Goal: Task Accomplishment & Management: Complete application form

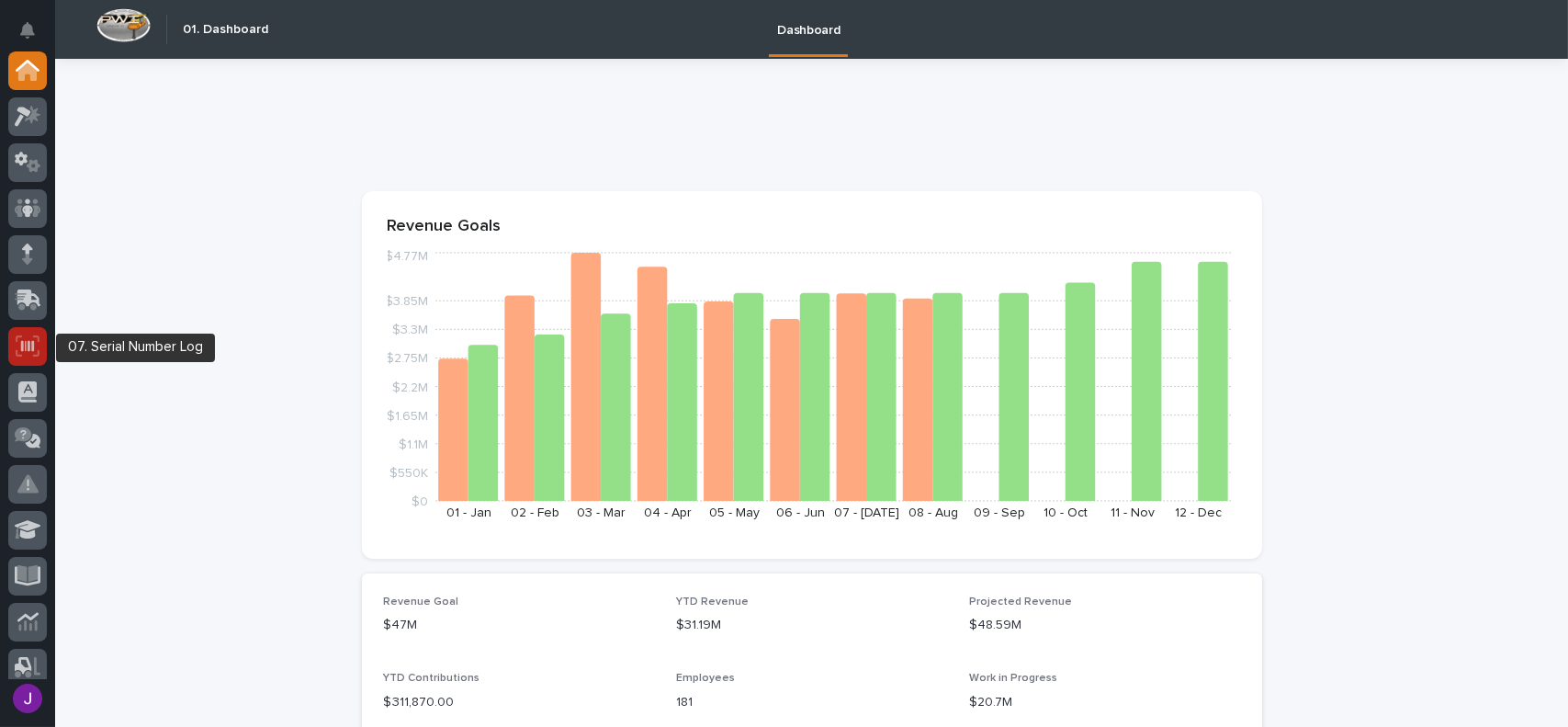
click at [30, 341] on icon at bounding box center [28, 345] width 24 height 21
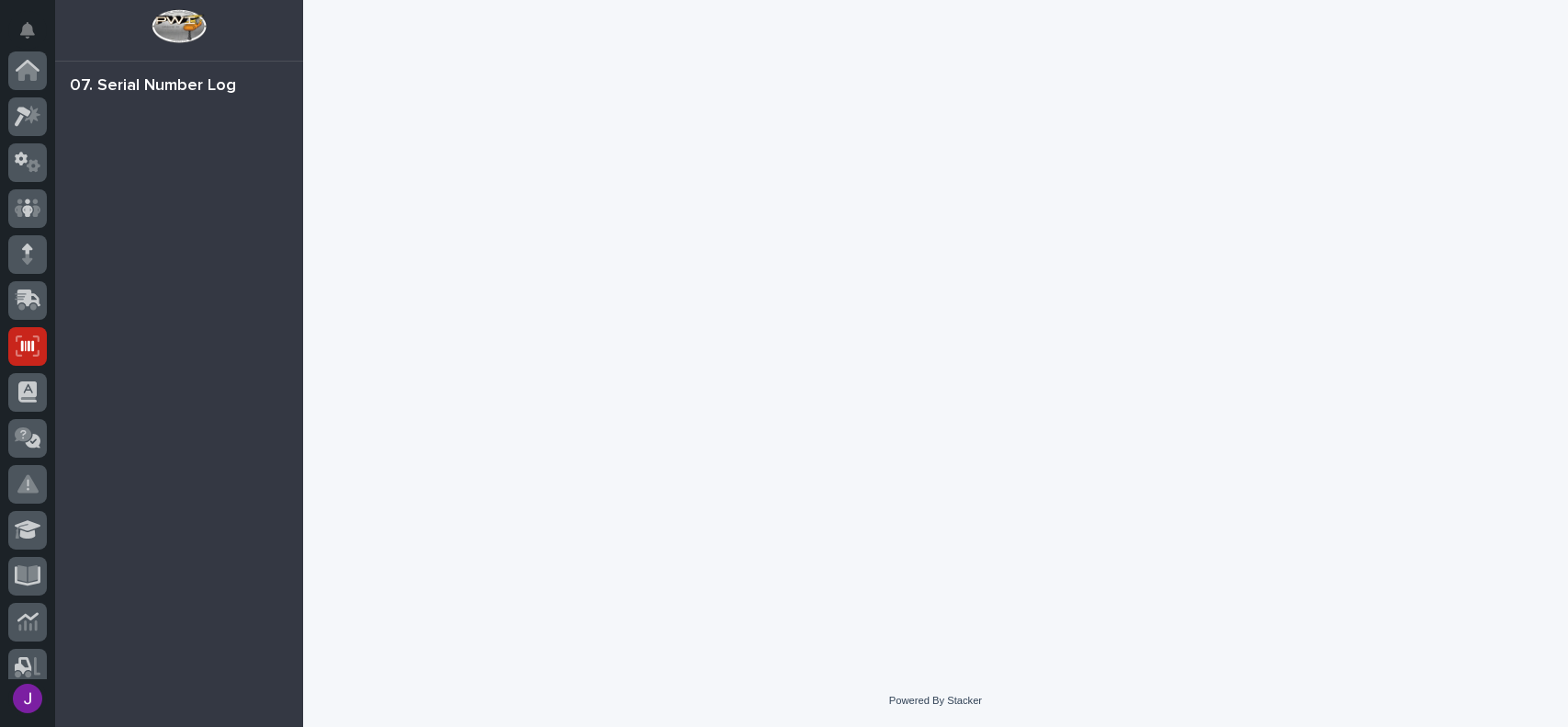
scroll to position [276, 0]
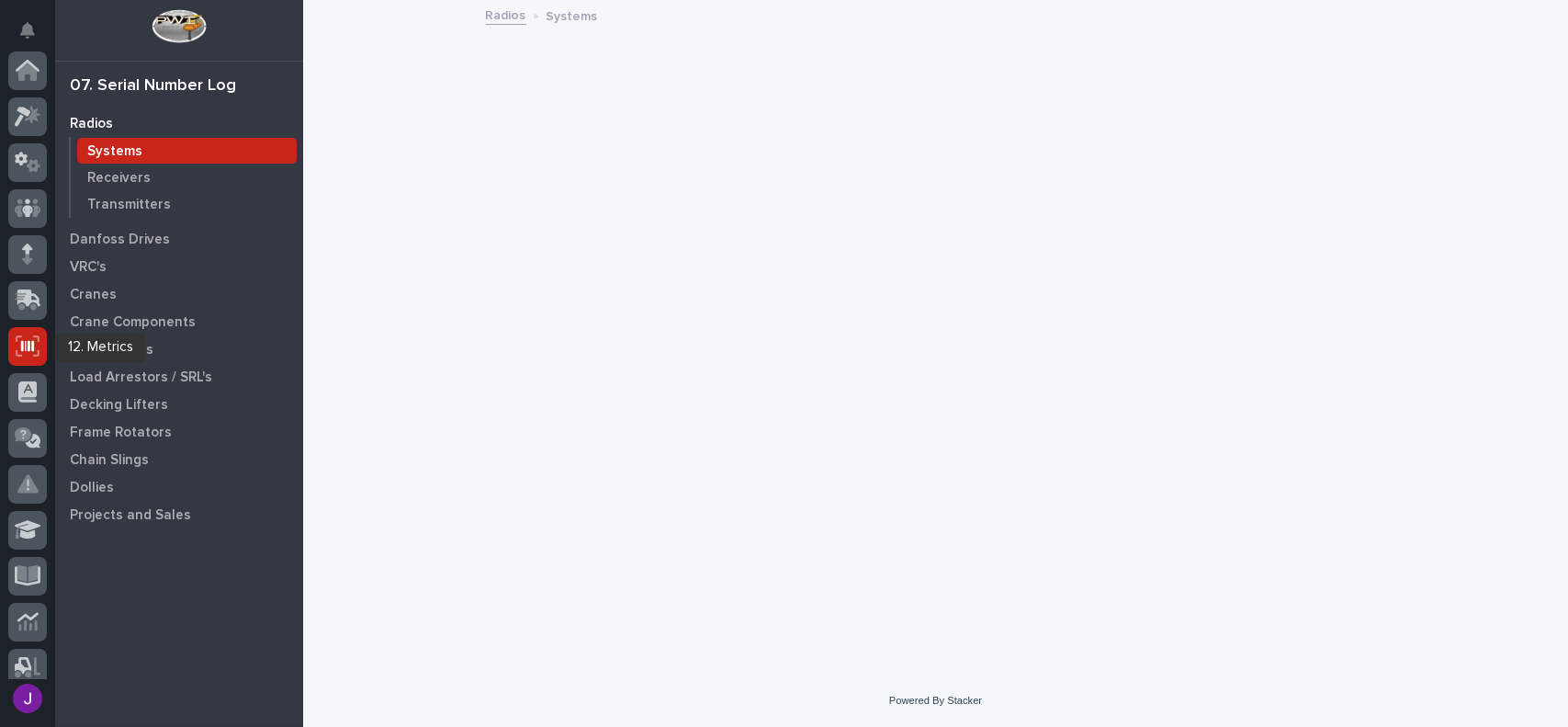
scroll to position [276, 0]
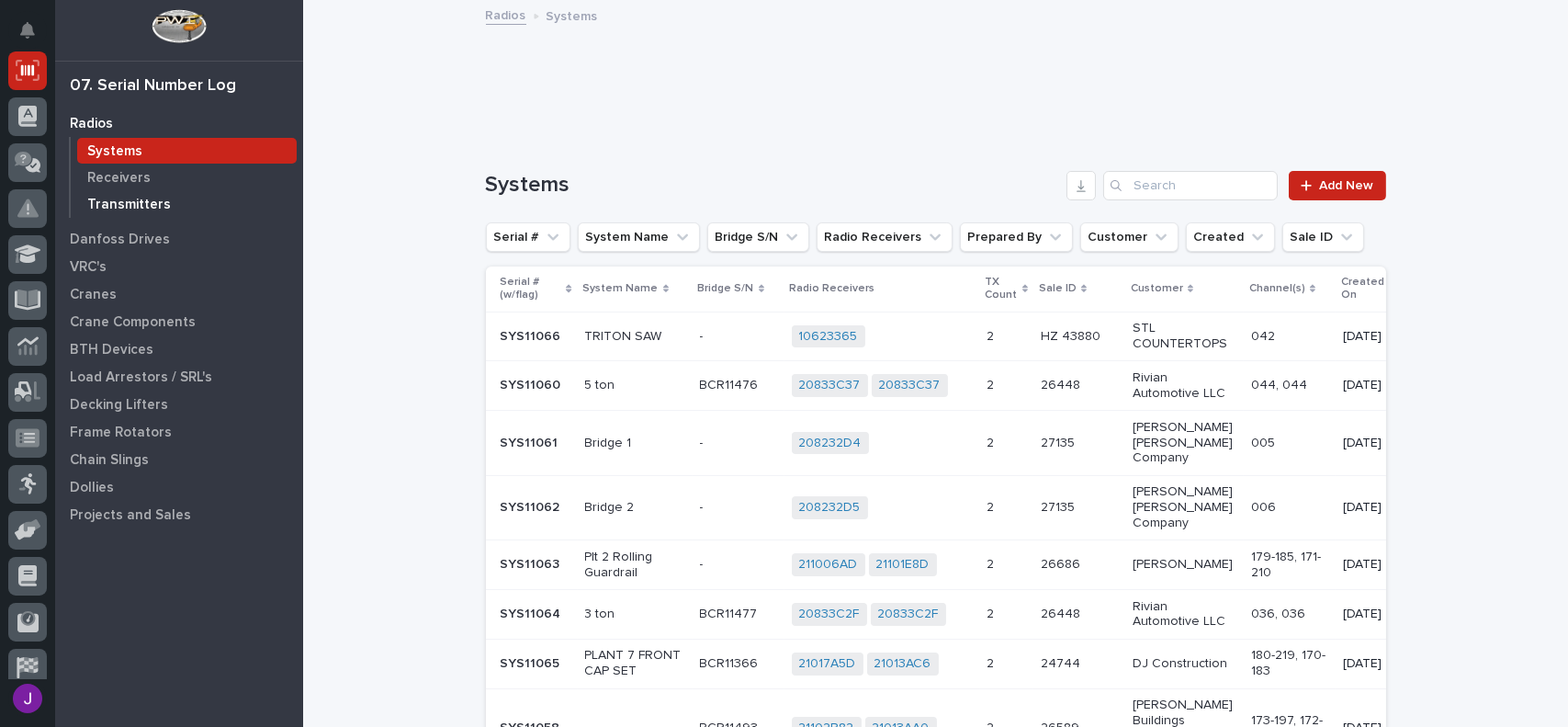
click at [146, 202] on p "Transmitters" at bounding box center [129, 205] width 84 height 17
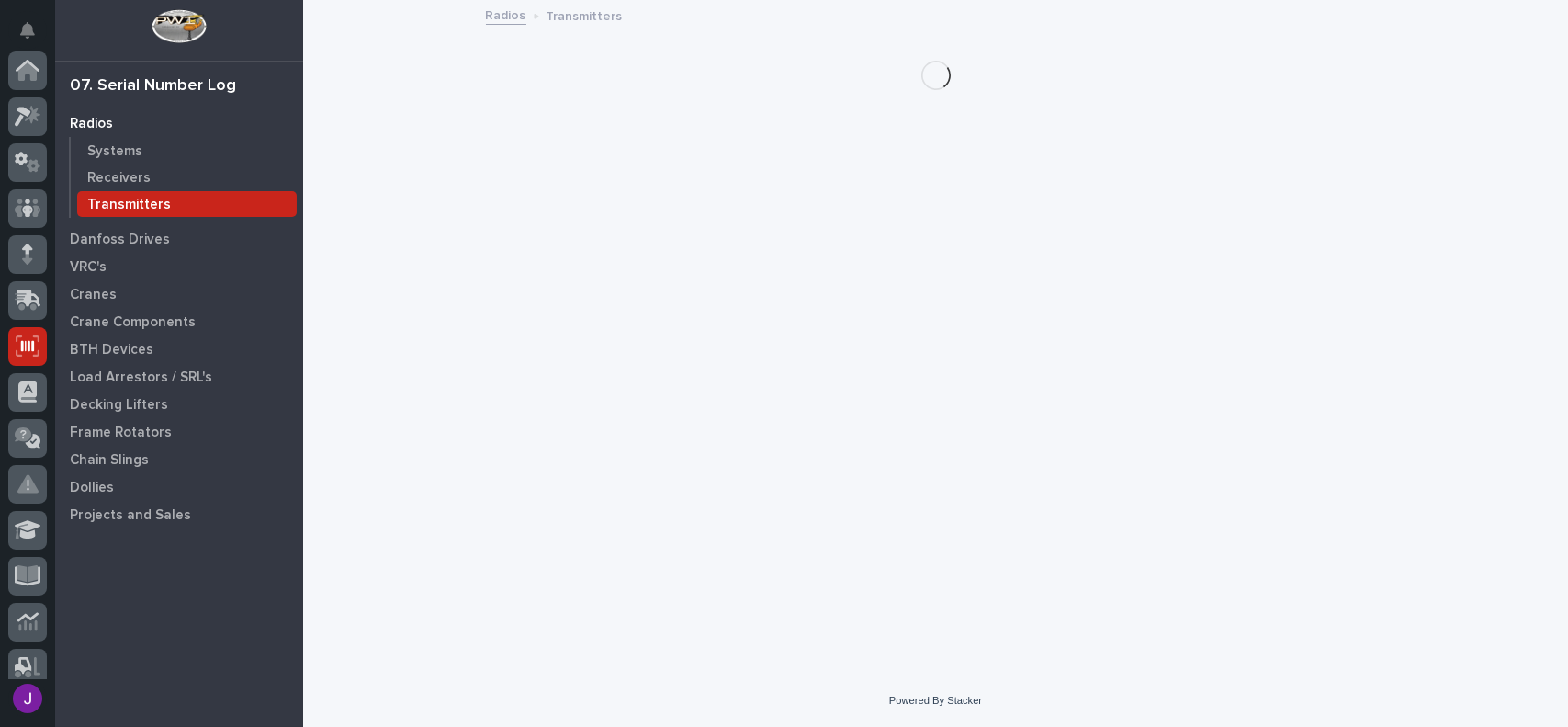
scroll to position [276, 0]
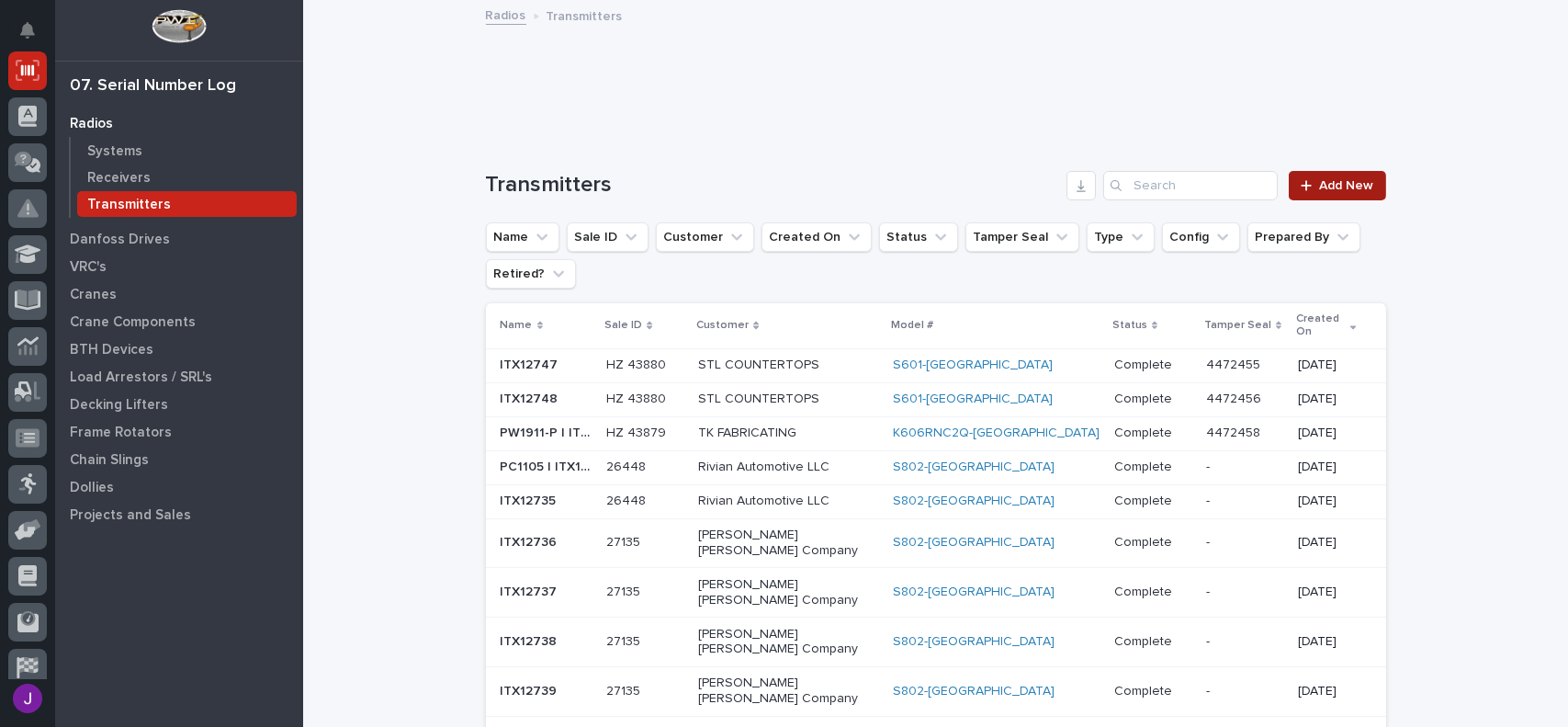
click at [1338, 188] on span "Add New" at bounding box center [1347, 186] width 54 height 13
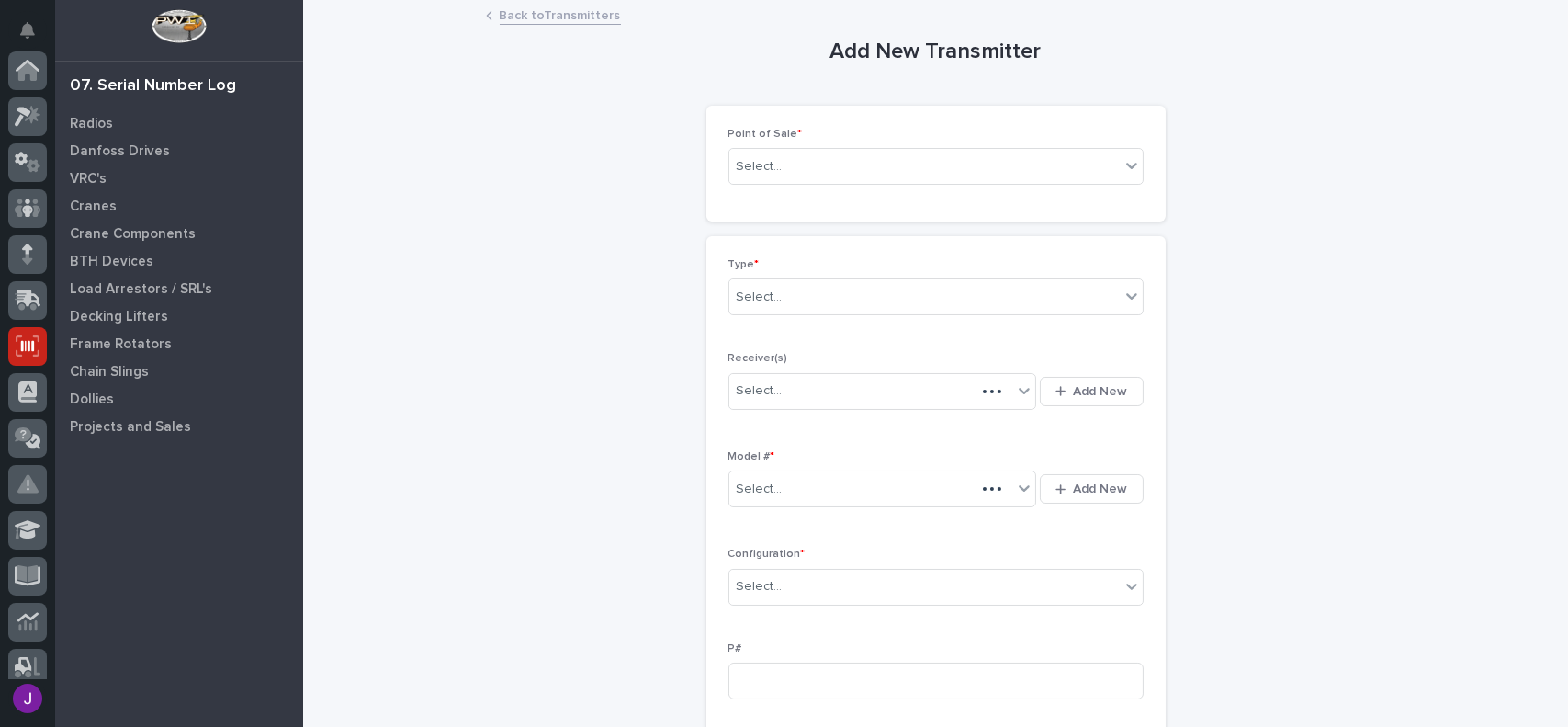
scroll to position [276, 0]
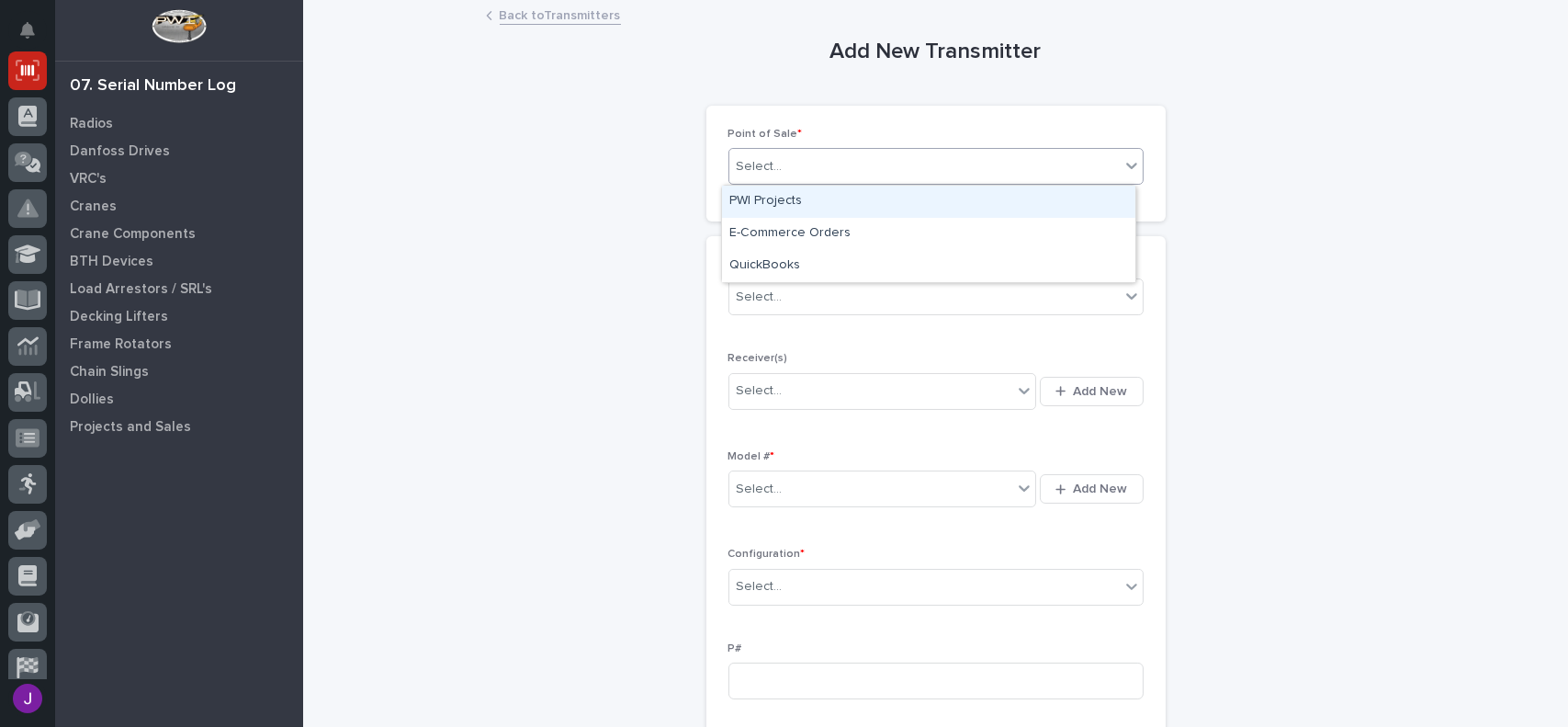
click at [872, 170] on div "Select..." at bounding box center [925, 167] width 390 height 30
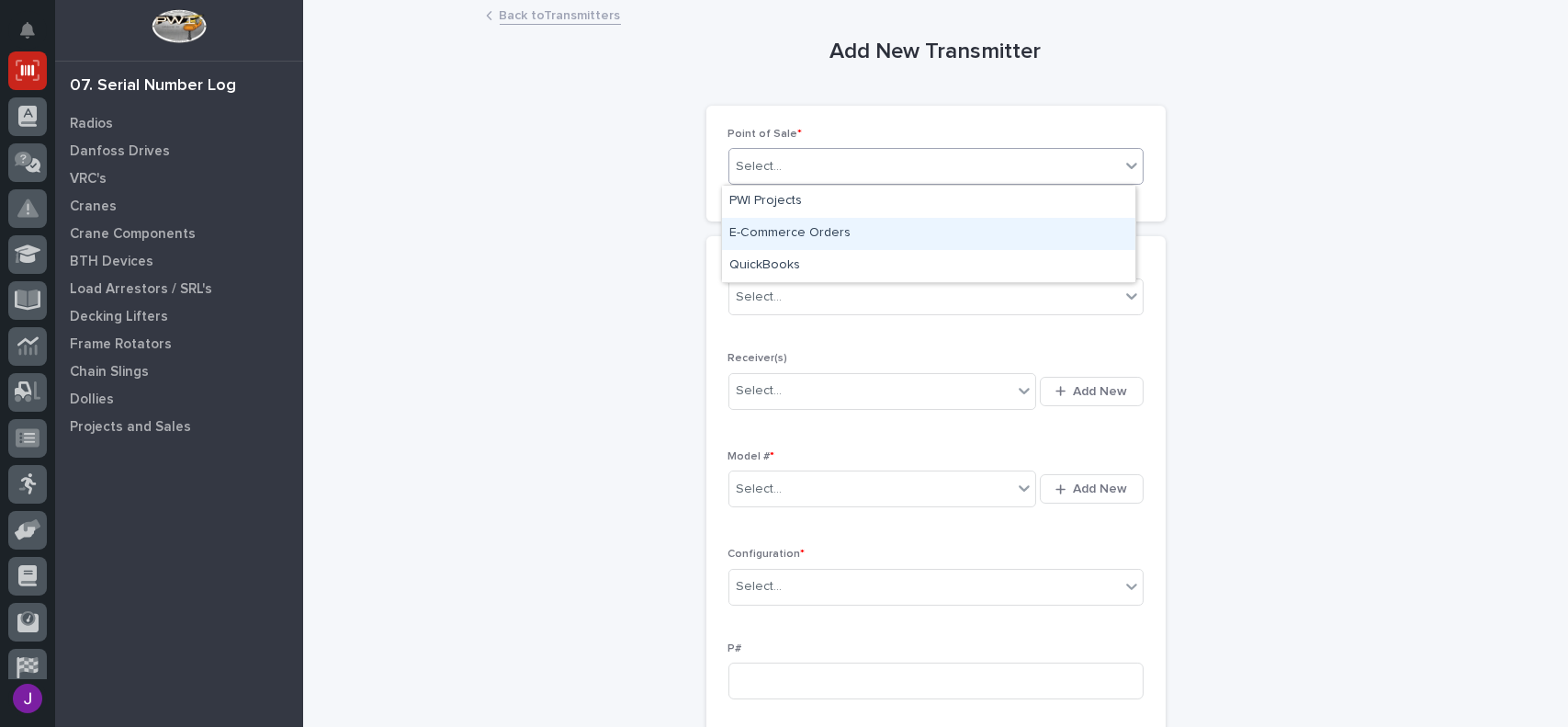
click at [781, 232] on div "E-Commerce Orders" at bounding box center [928, 234] width 413 height 32
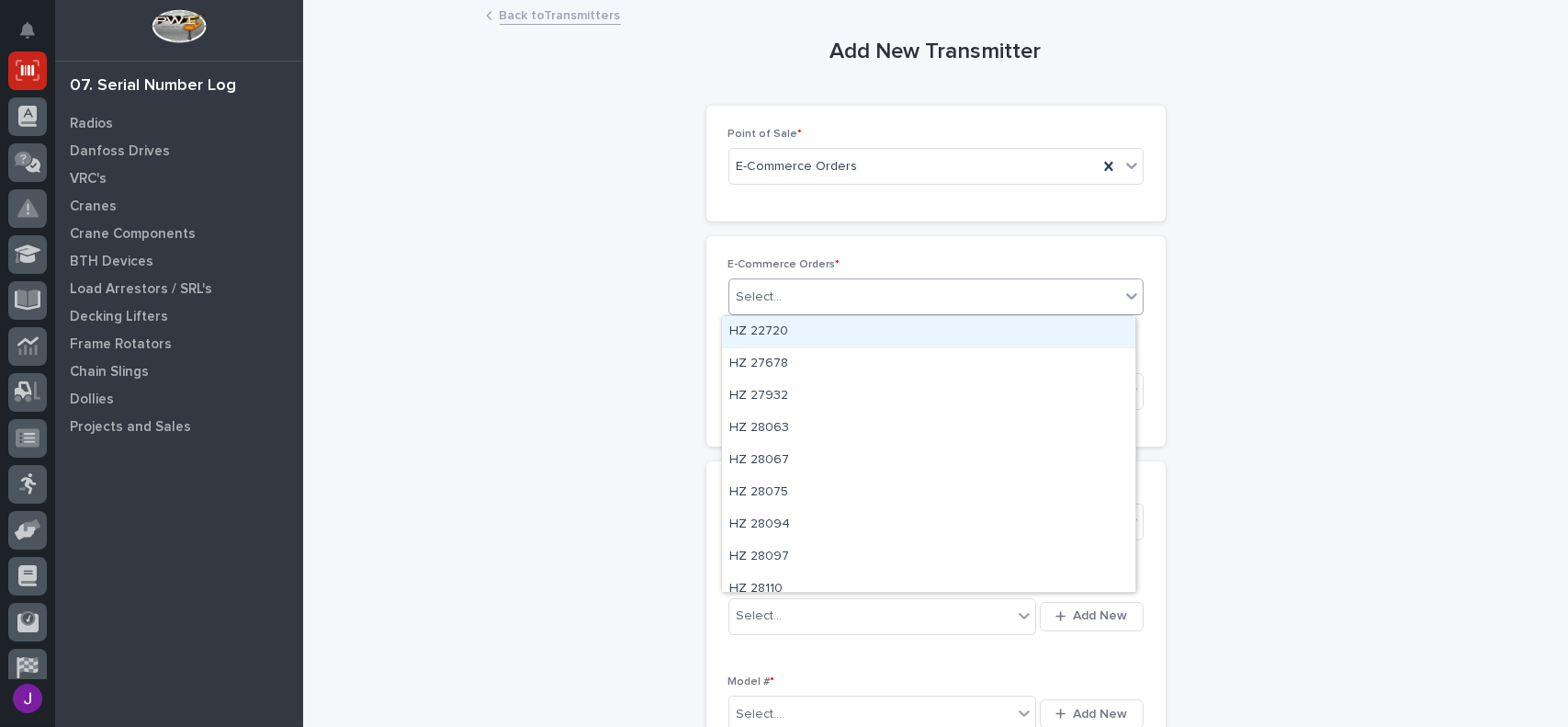
click at [781, 306] on div "Select..." at bounding box center [925, 297] width 390 height 30
type input "*****"
click at [779, 329] on div "HZ 43882" at bounding box center [928, 331] width 413 height 32
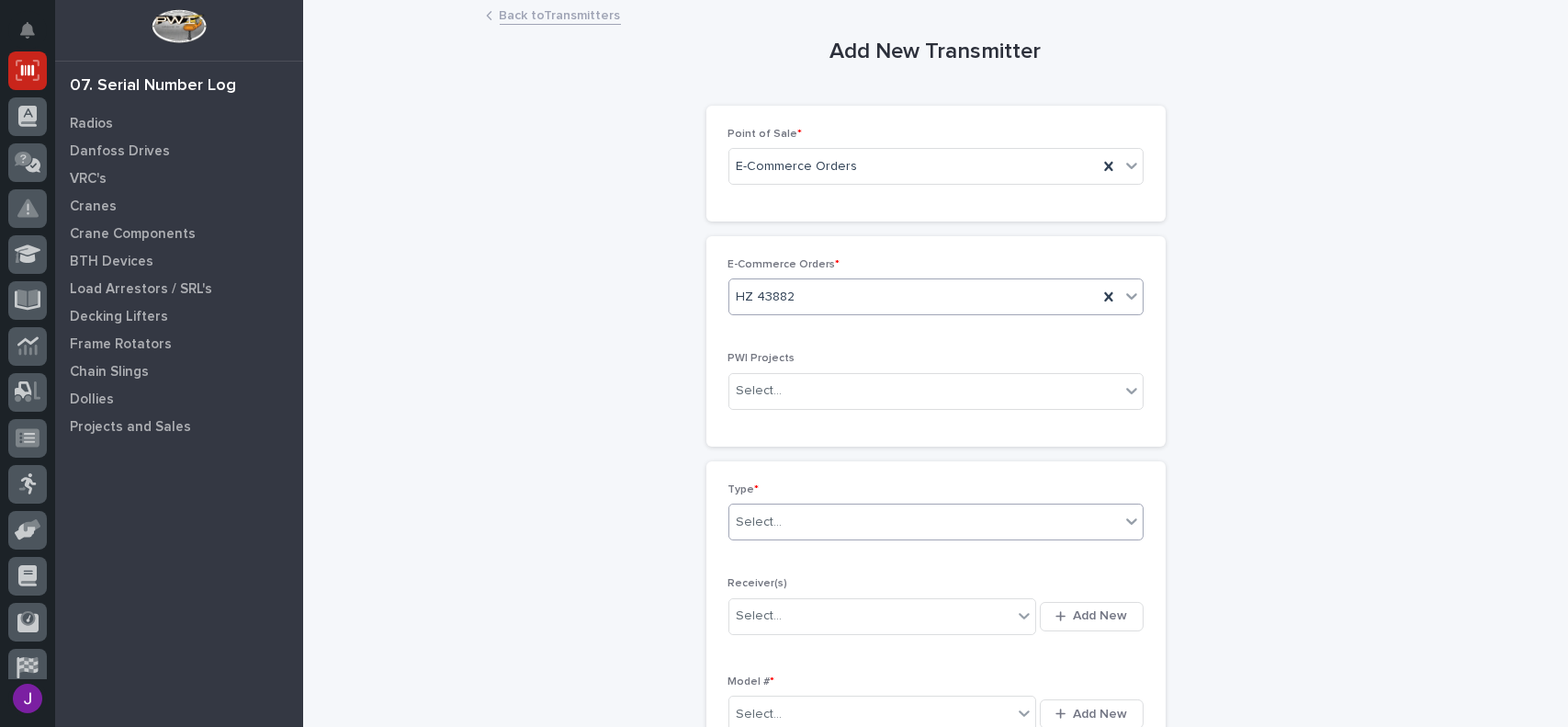
click at [779, 525] on div "Select..." at bounding box center [925, 522] width 390 height 30
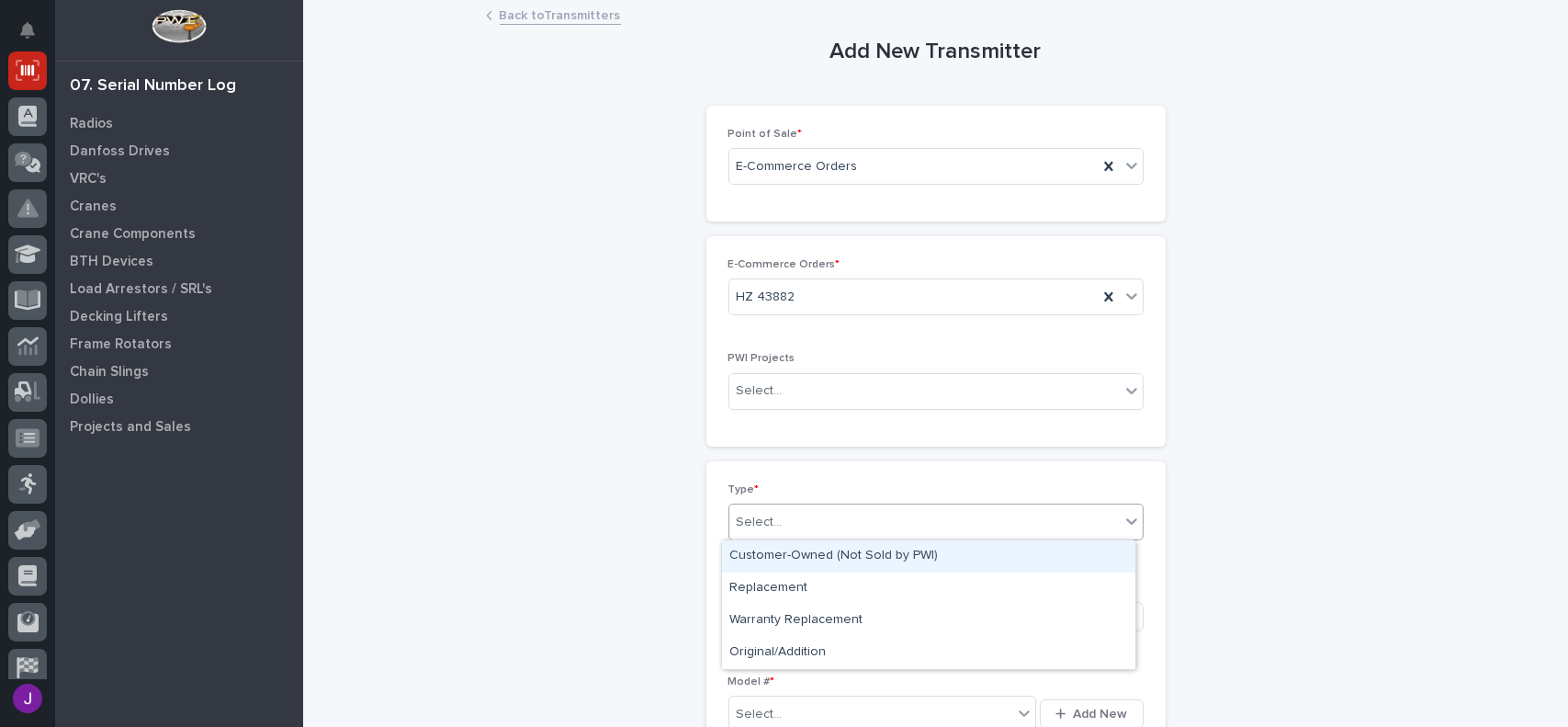
drag, startPoint x: 805, startPoint y: 572, endPoint x: 809, endPoint y: 560, distance: 12.6
click at [809, 560] on div "Customer-Owned (Not Sold by PWI)" at bounding box center [928, 556] width 413 height 32
click at [882, 508] on div "Customer-Owned (Not Sold by PWI)" at bounding box center [914, 522] width 368 height 30
click at [876, 548] on div "Customer-Owned (Not Sold by PWI)" at bounding box center [928, 556] width 413 height 32
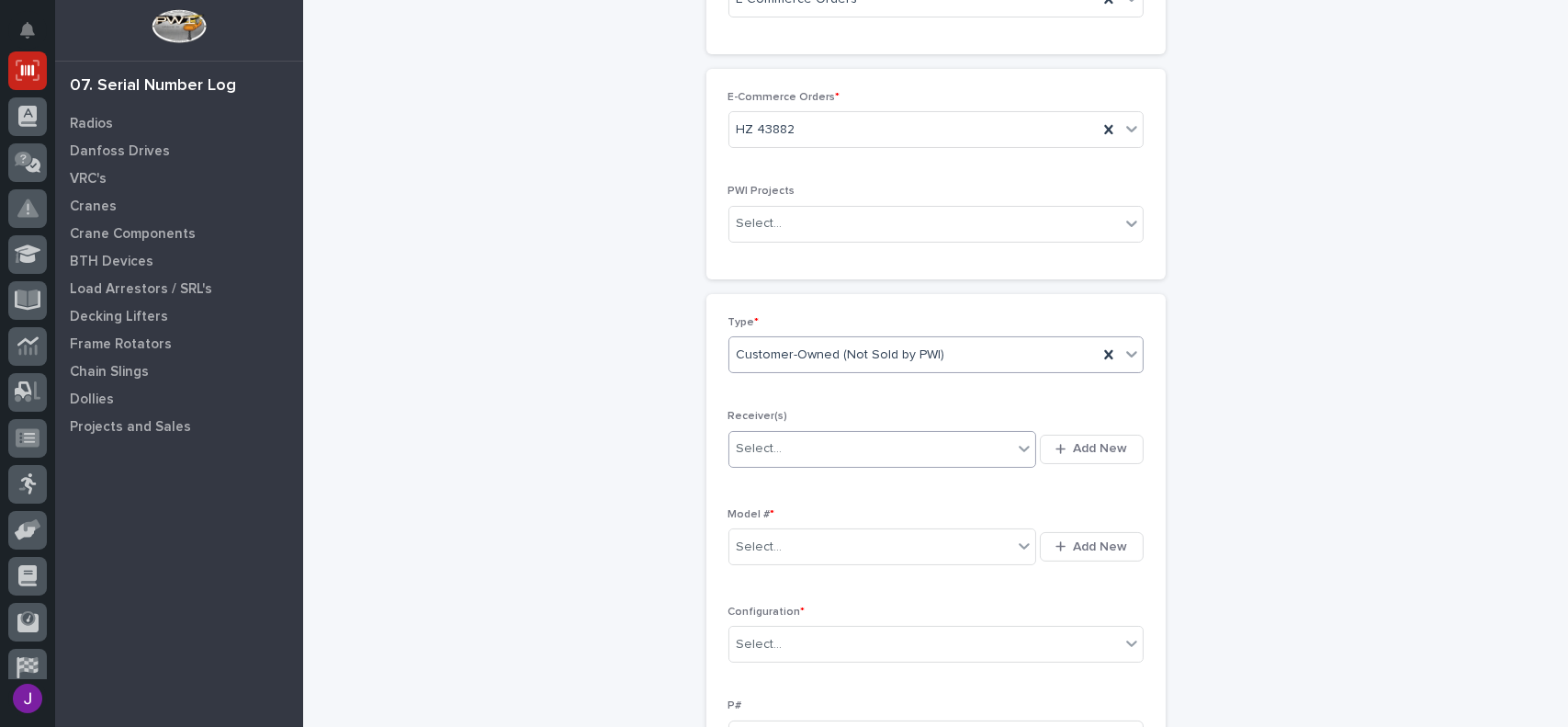
scroll to position [184, 0]
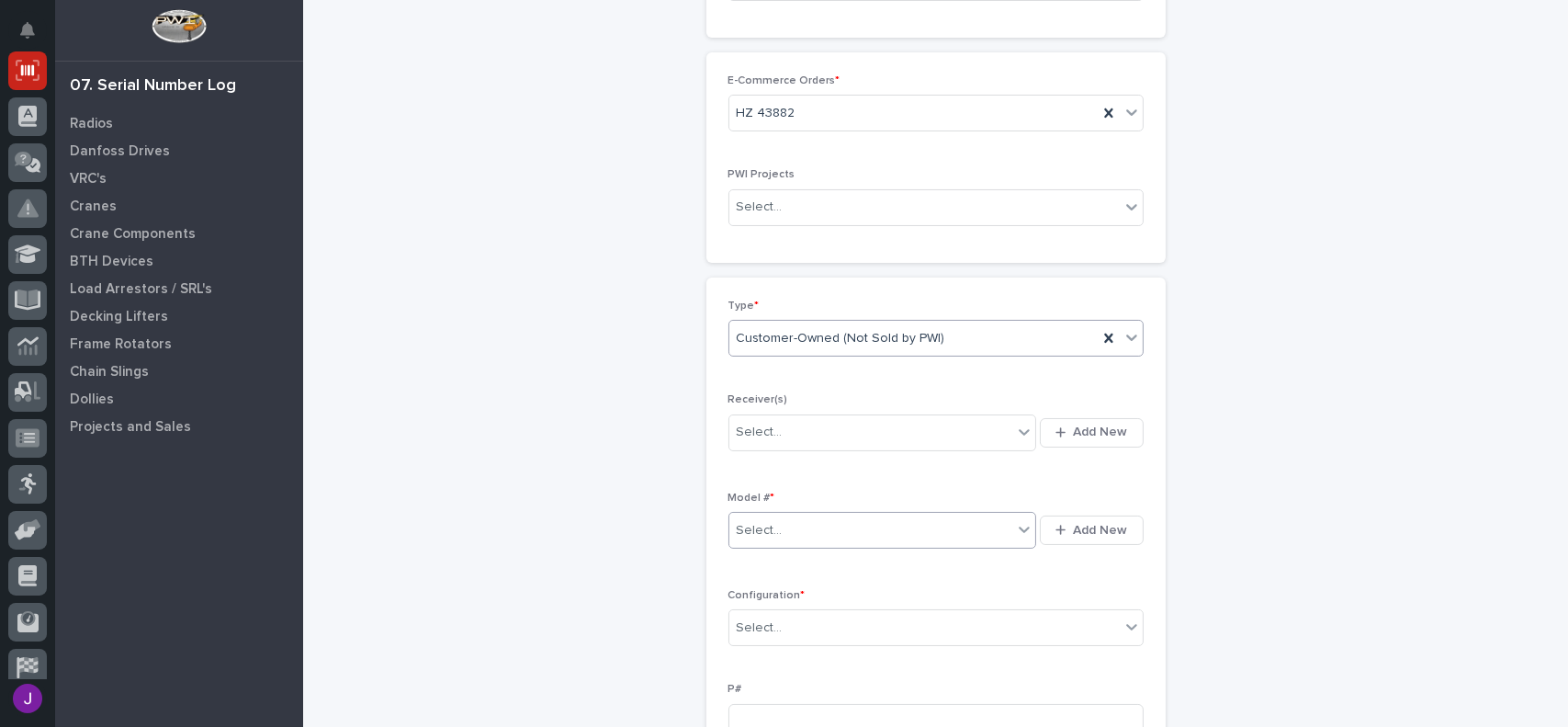
click at [802, 536] on div "Select..." at bounding box center [871, 530] width 284 height 30
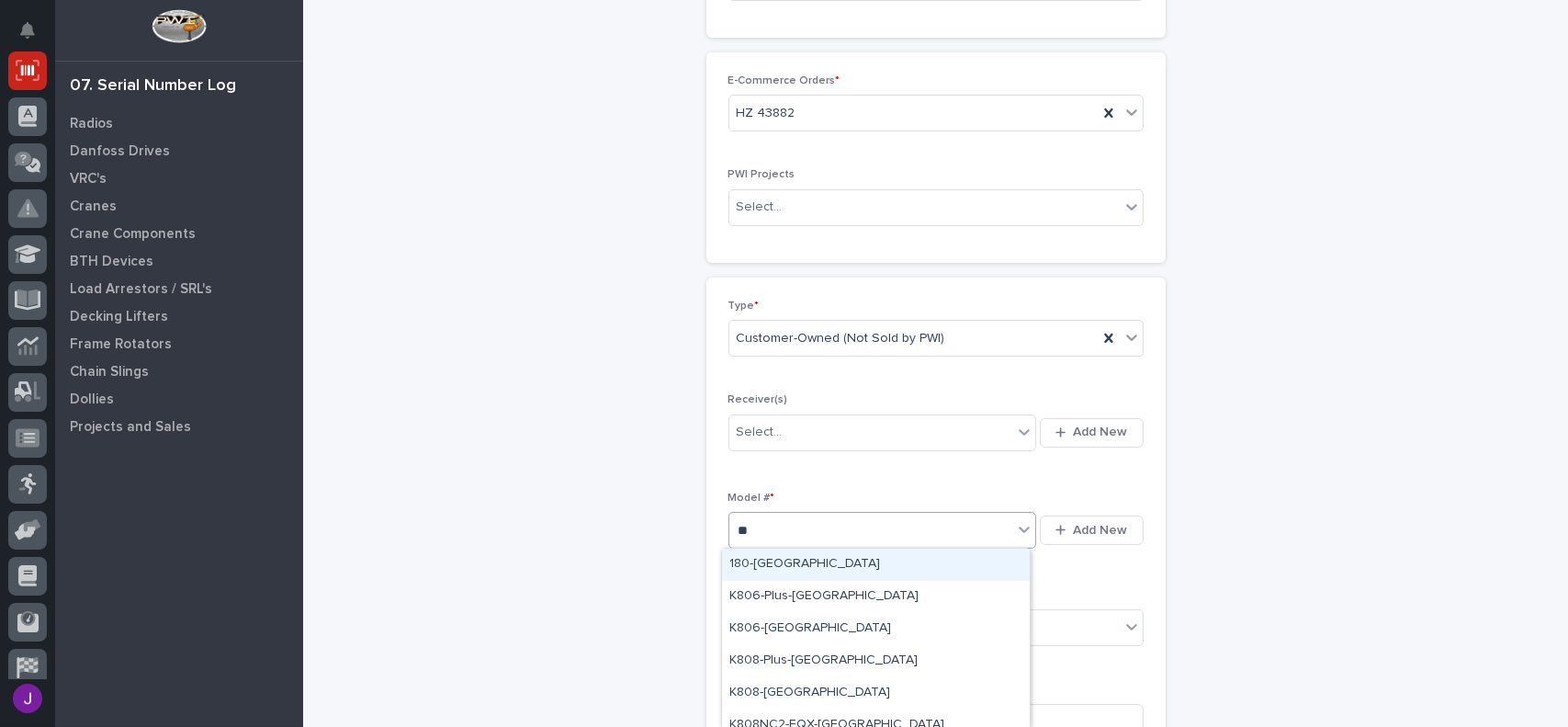
type input "***"
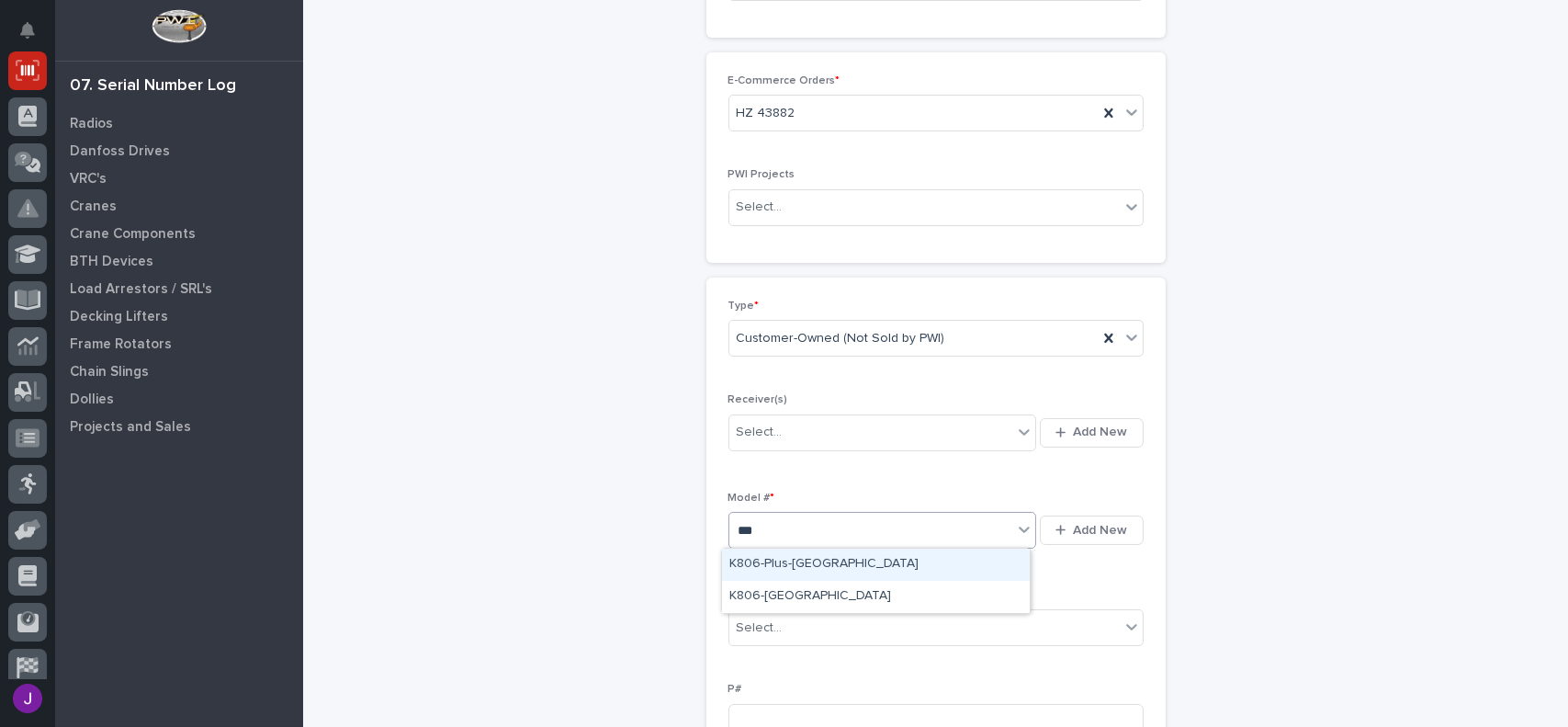
click at [821, 571] on div "K806-Plus-[GEOGRAPHIC_DATA]" at bounding box center [876, 564] width 307 height 32
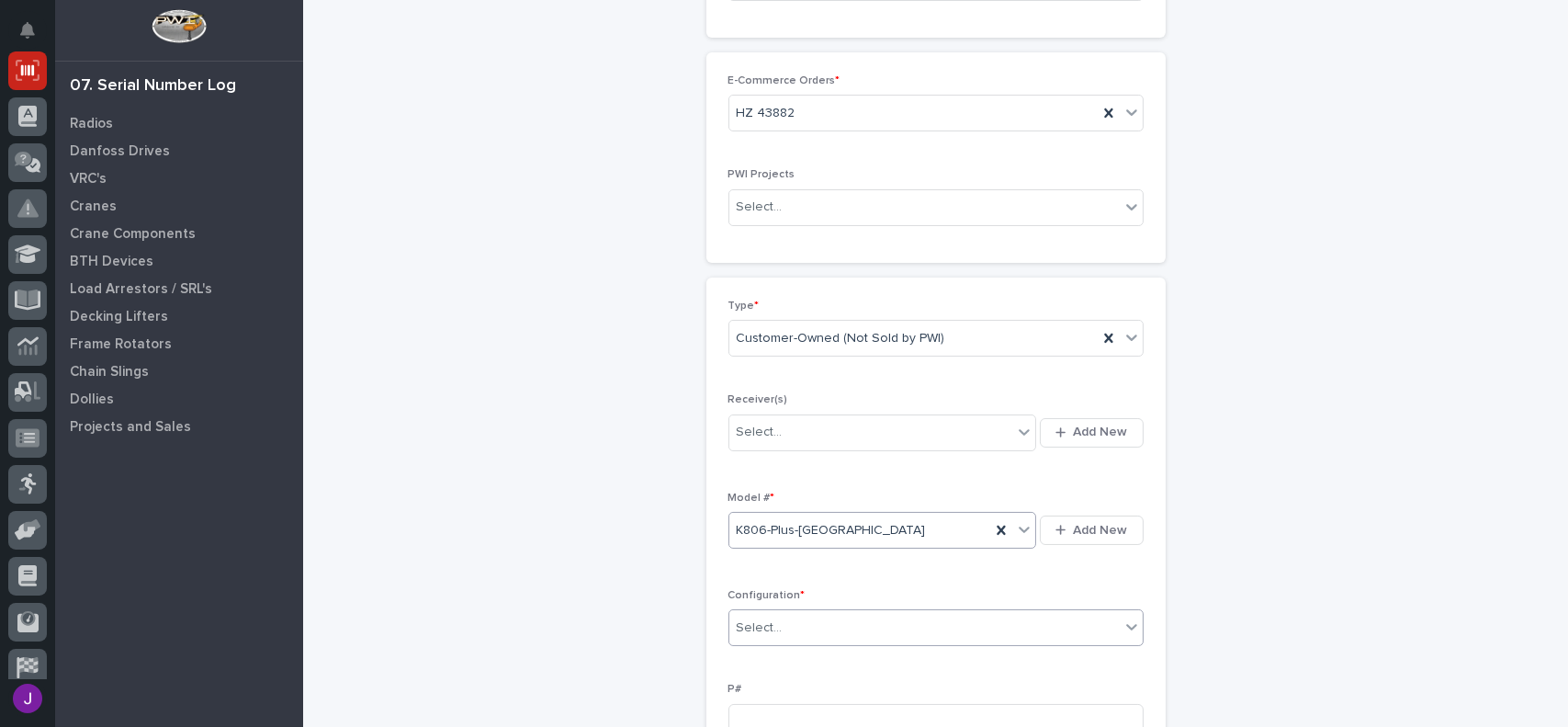
click at [841, 632] on div "Select..." at bounding box center [925, 628] width 390 height 30
click at [1104, 337] on icon at bounding box center [1108, 338] width 8 height 9
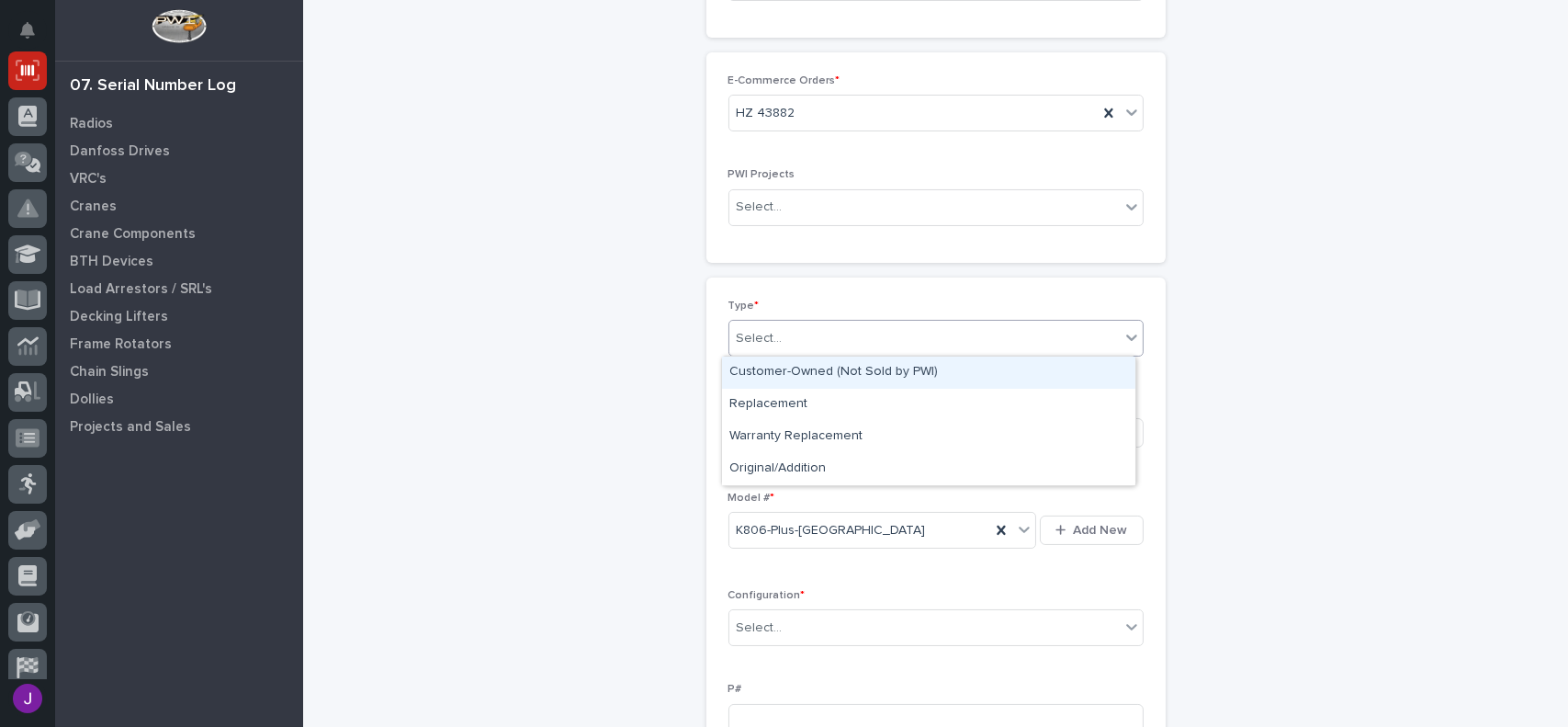
click at [1126, 336] on icon at bounding box center [1132, 337] width 11 height 6
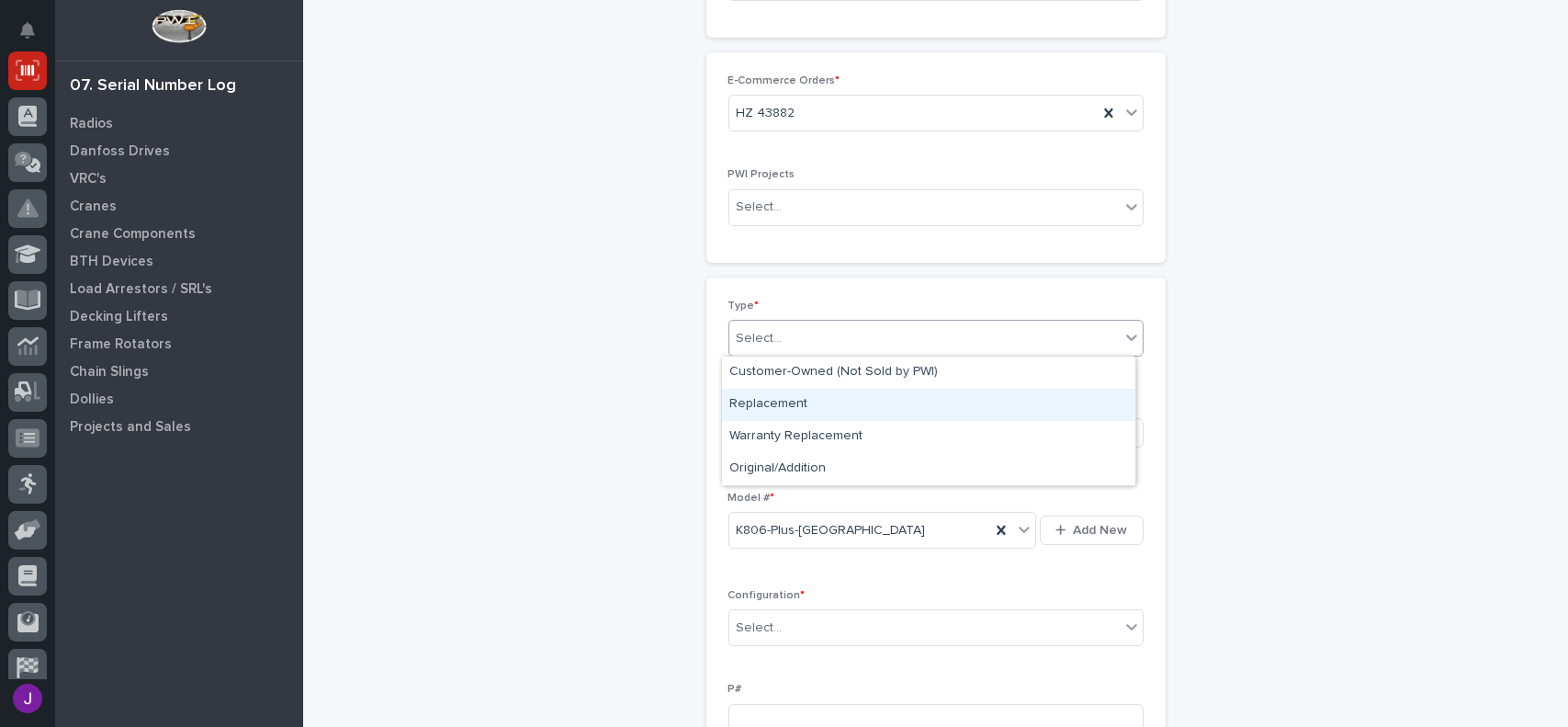
click at [761, 406] on div "Replacement" at bounding box center [928, 404] width 413 height 32
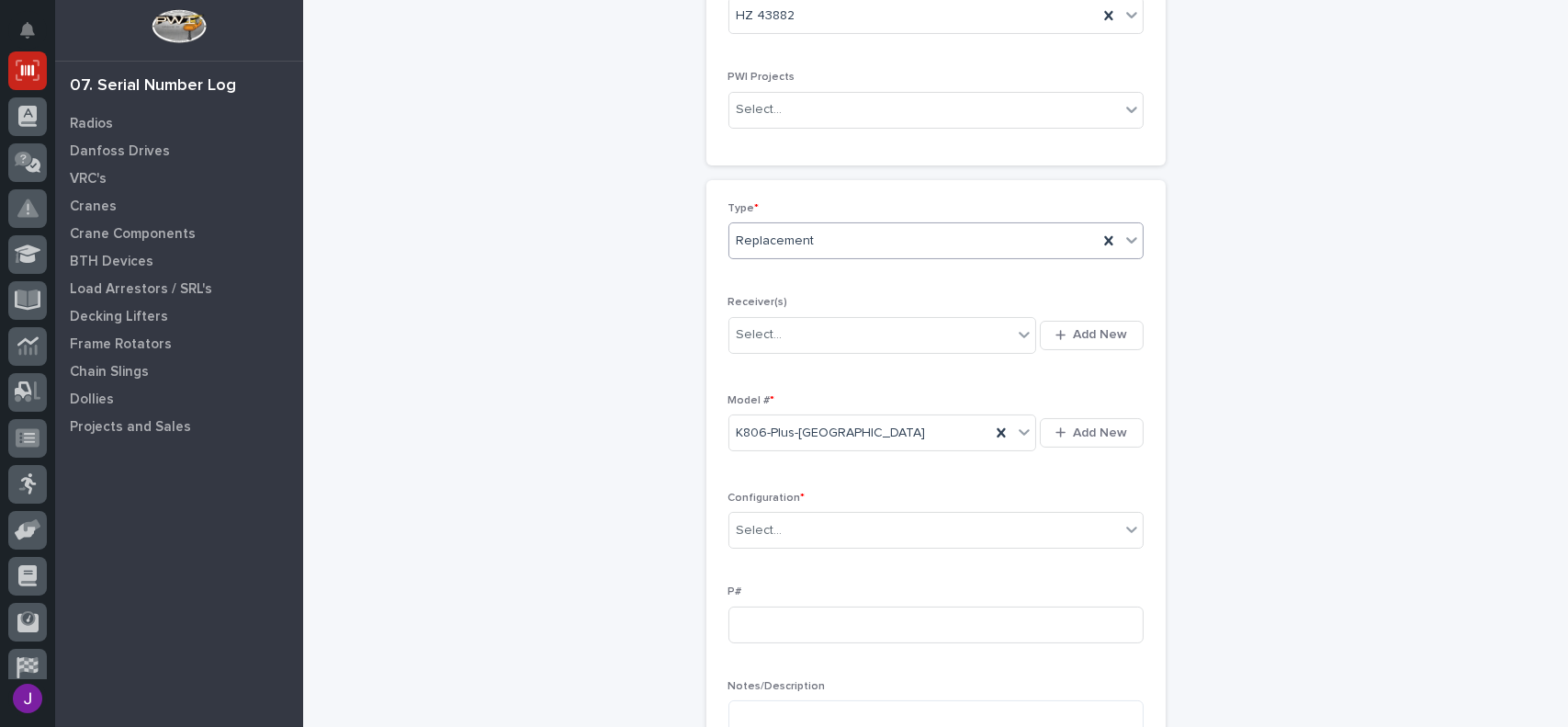
scroll to position [340, 0]
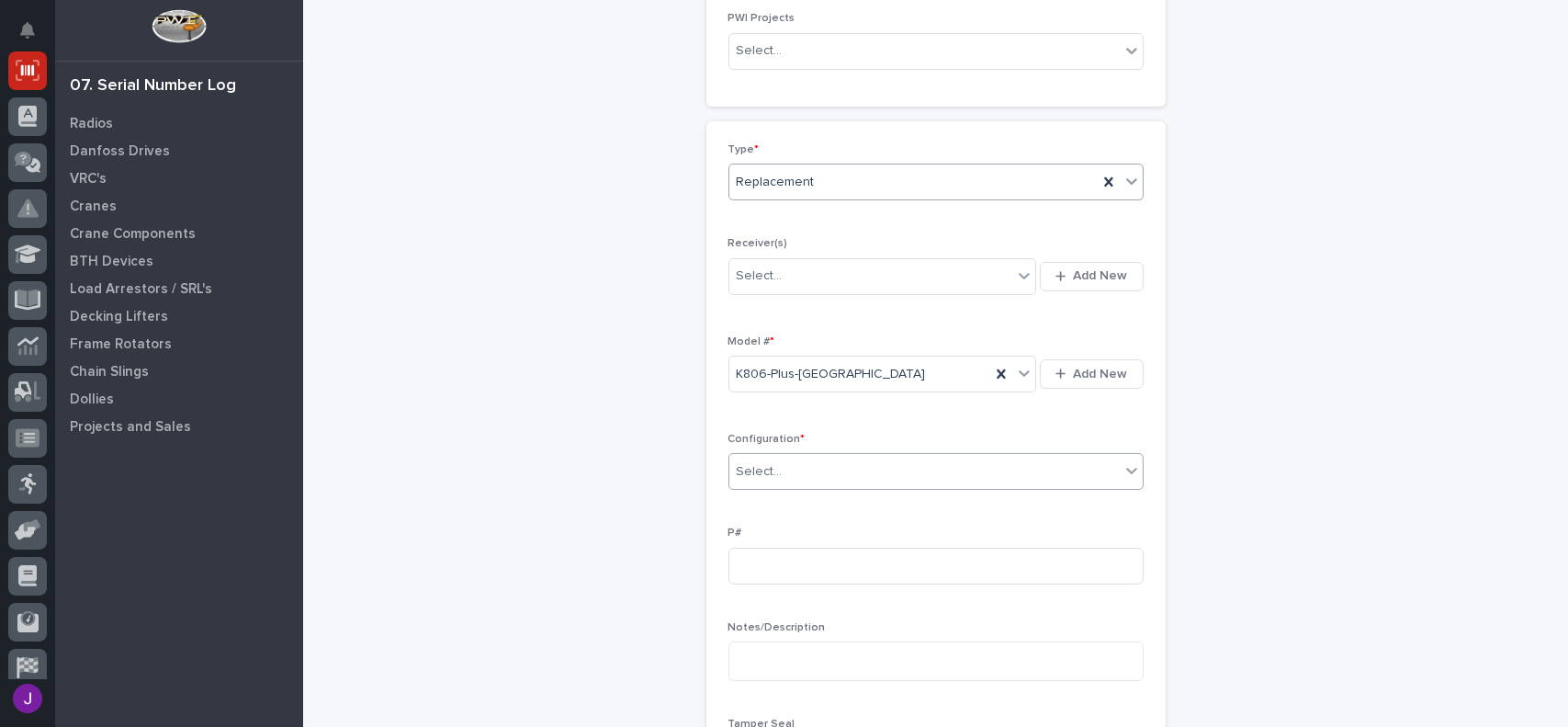
click at [772, 476] on div "Select..." at bounding box center [760, 471] width 46 height 19
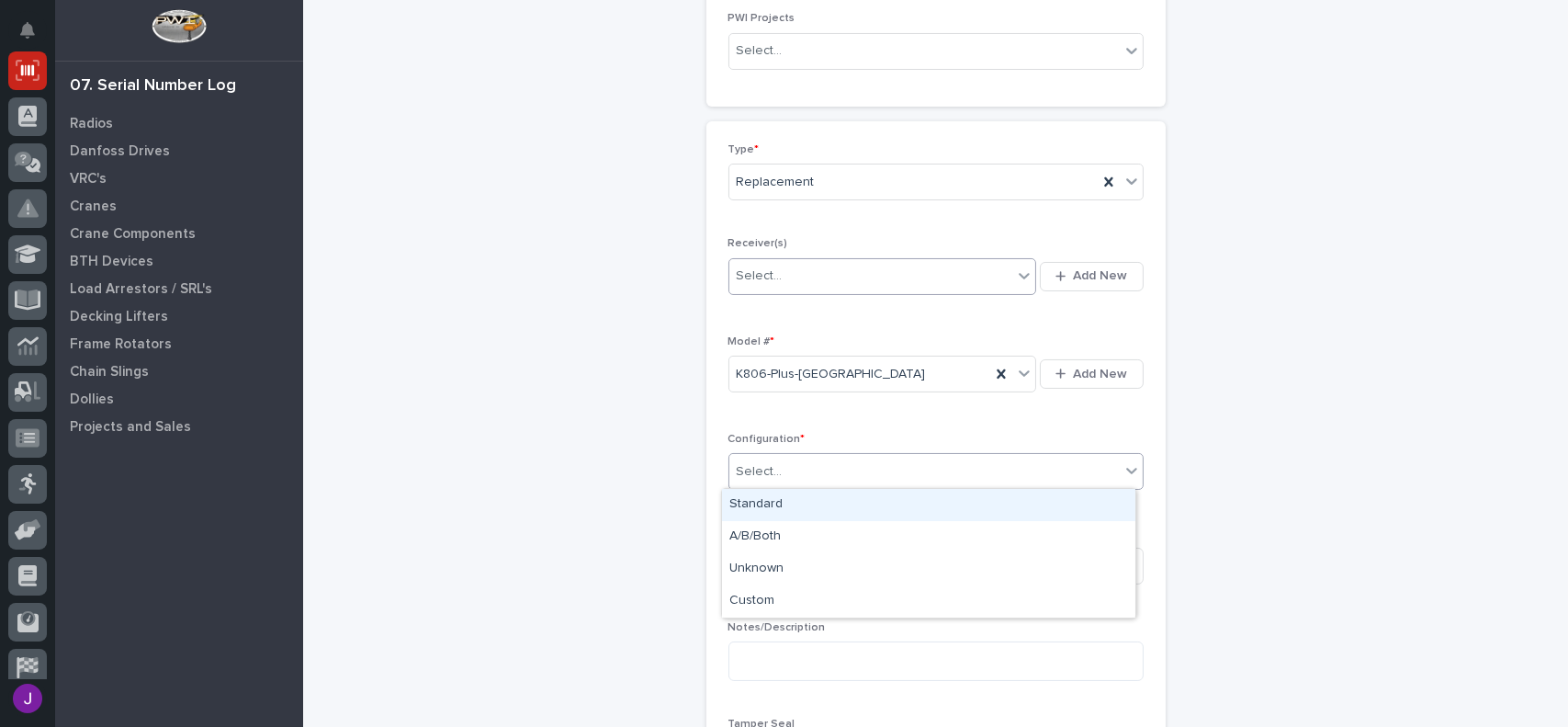
click at [796, 273] on div "Select..." at bounding box center [871, 276] width 284 height 30
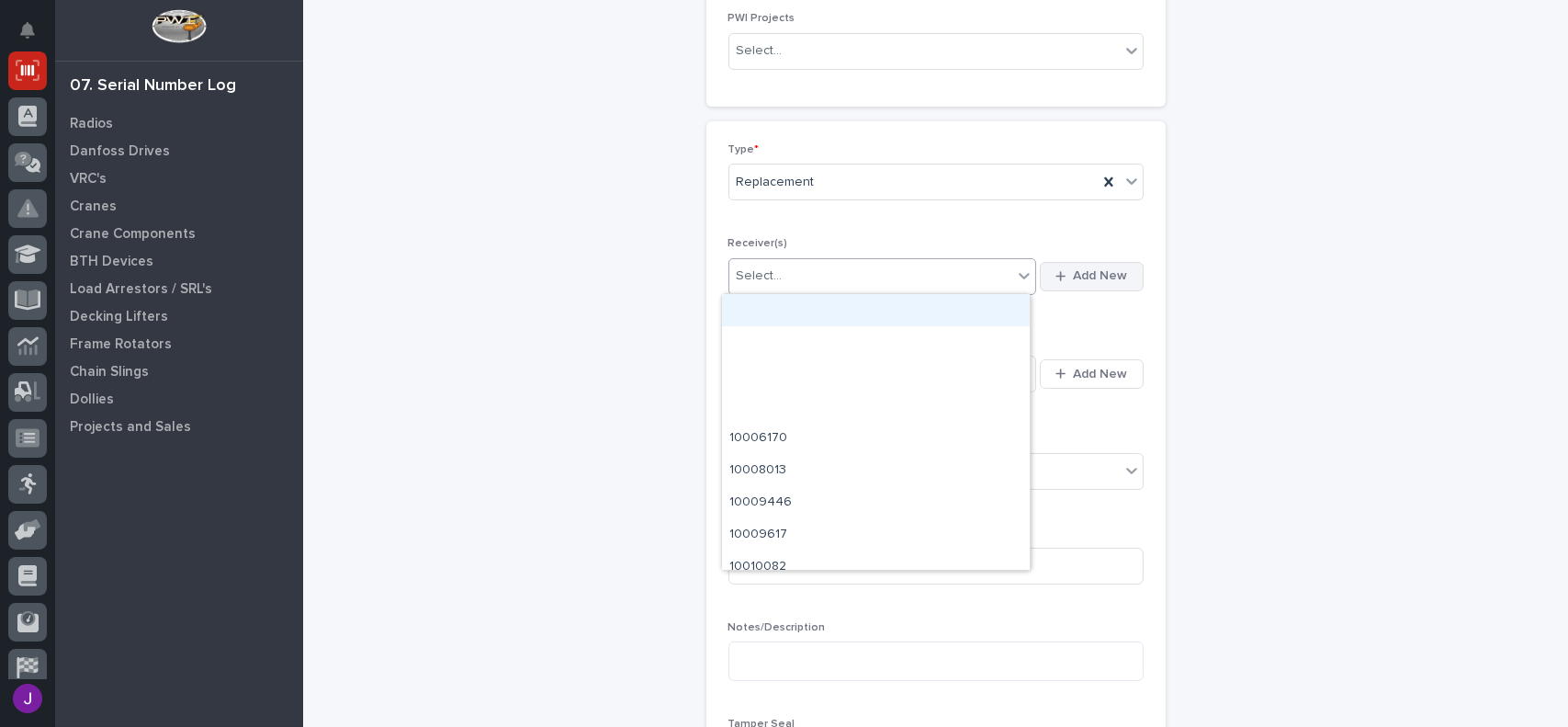
click at [1114, 271] on span "Add New" at bounding box center [1101, 276] width 54 height 17
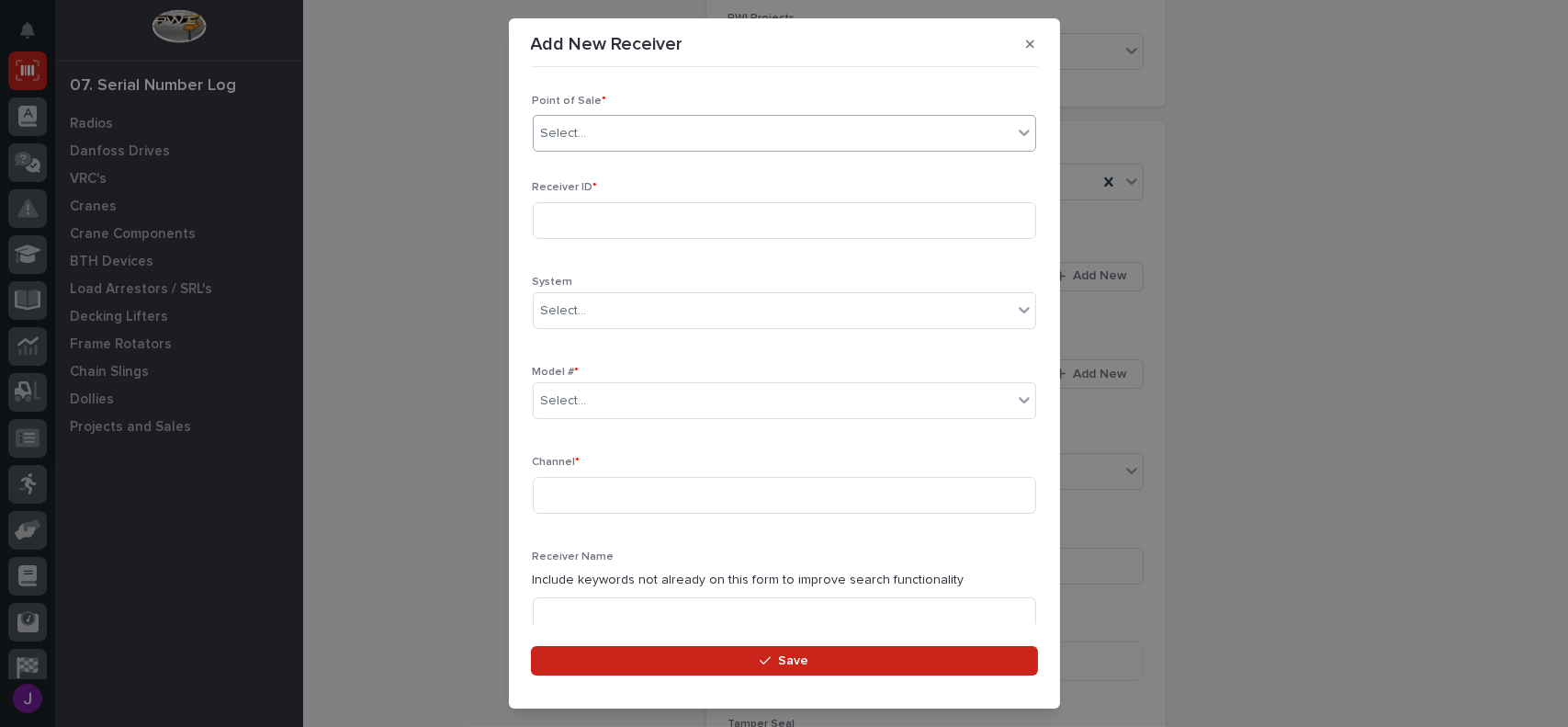
click at [558, 139] on div "Select..." at bounding box center [564, 133] width 46 height 19
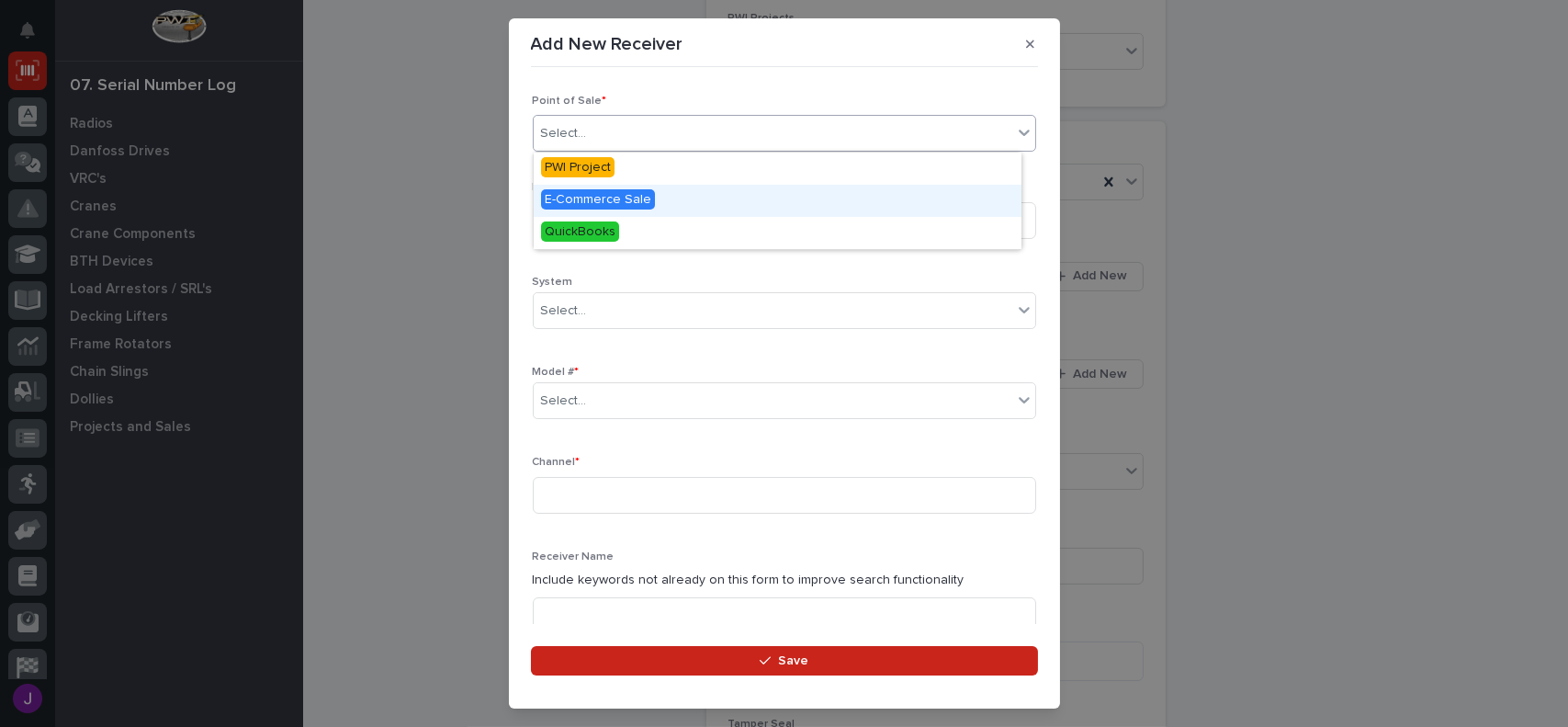
click at [602, 210] on div "E-Commerce Sale" at bounding box center [778, 201] width 488 height 32
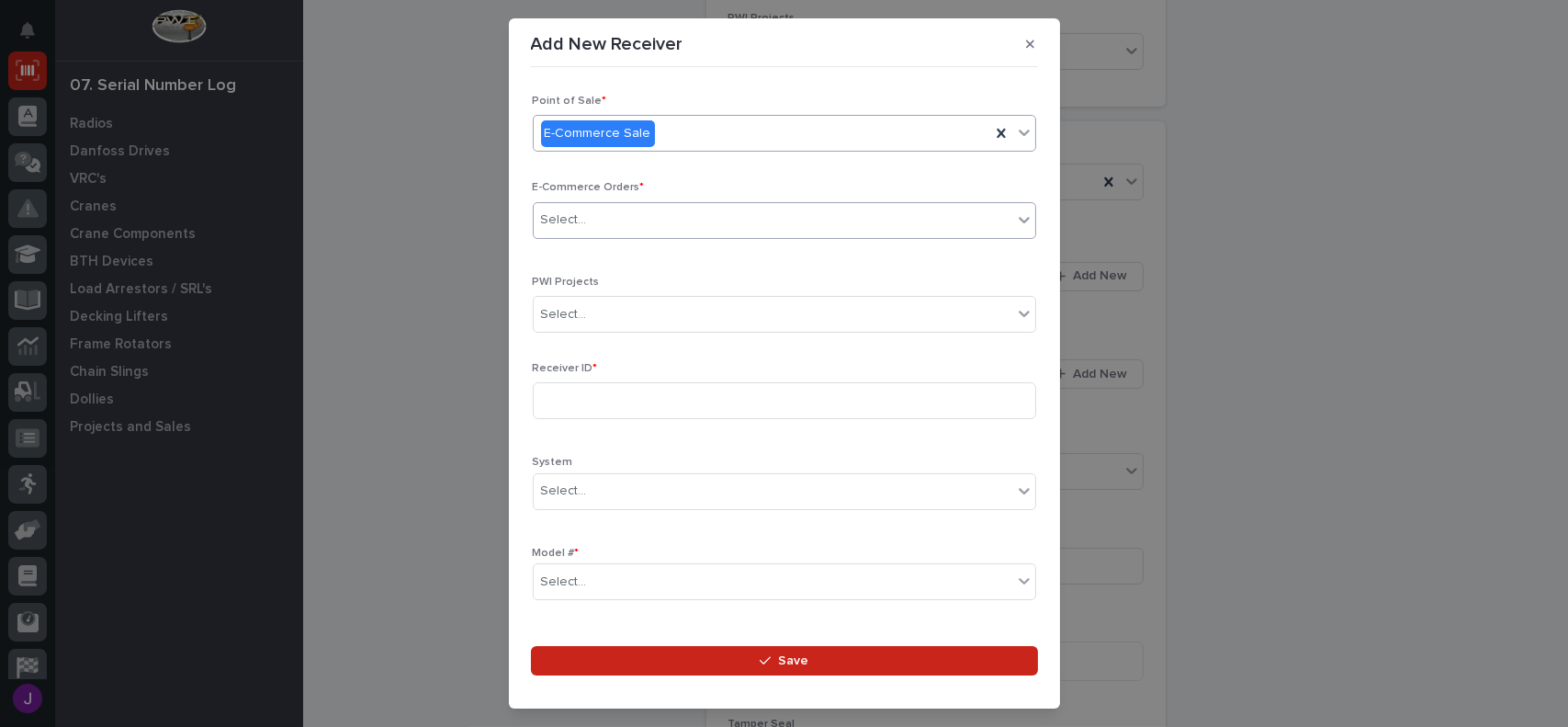
click at [590, 216] on div "Select..." at bounding box center [773, 220] width 478 height 30
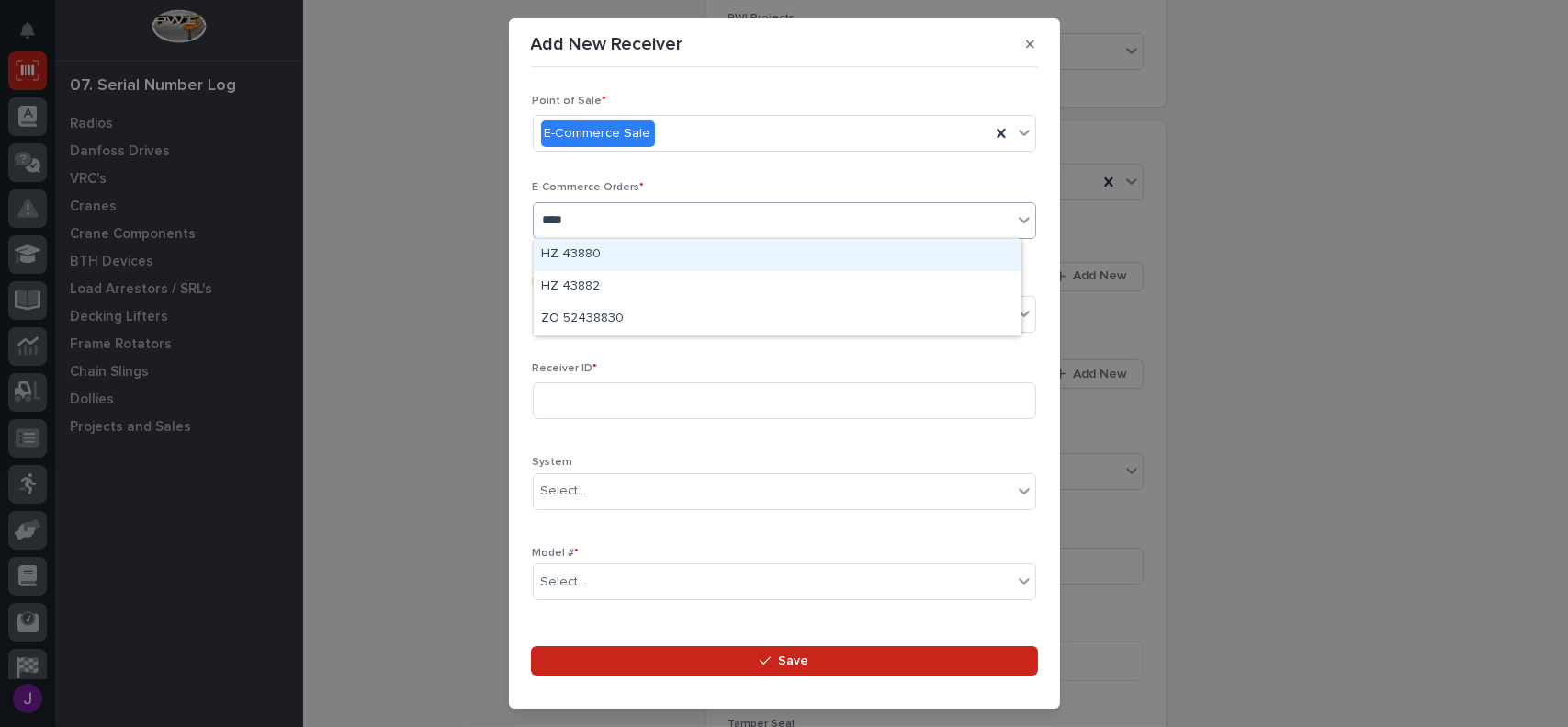
type input "*****"
click at [607, 256] on div "HZ 43882" at bounding box center [778, 255] width 488 height 32
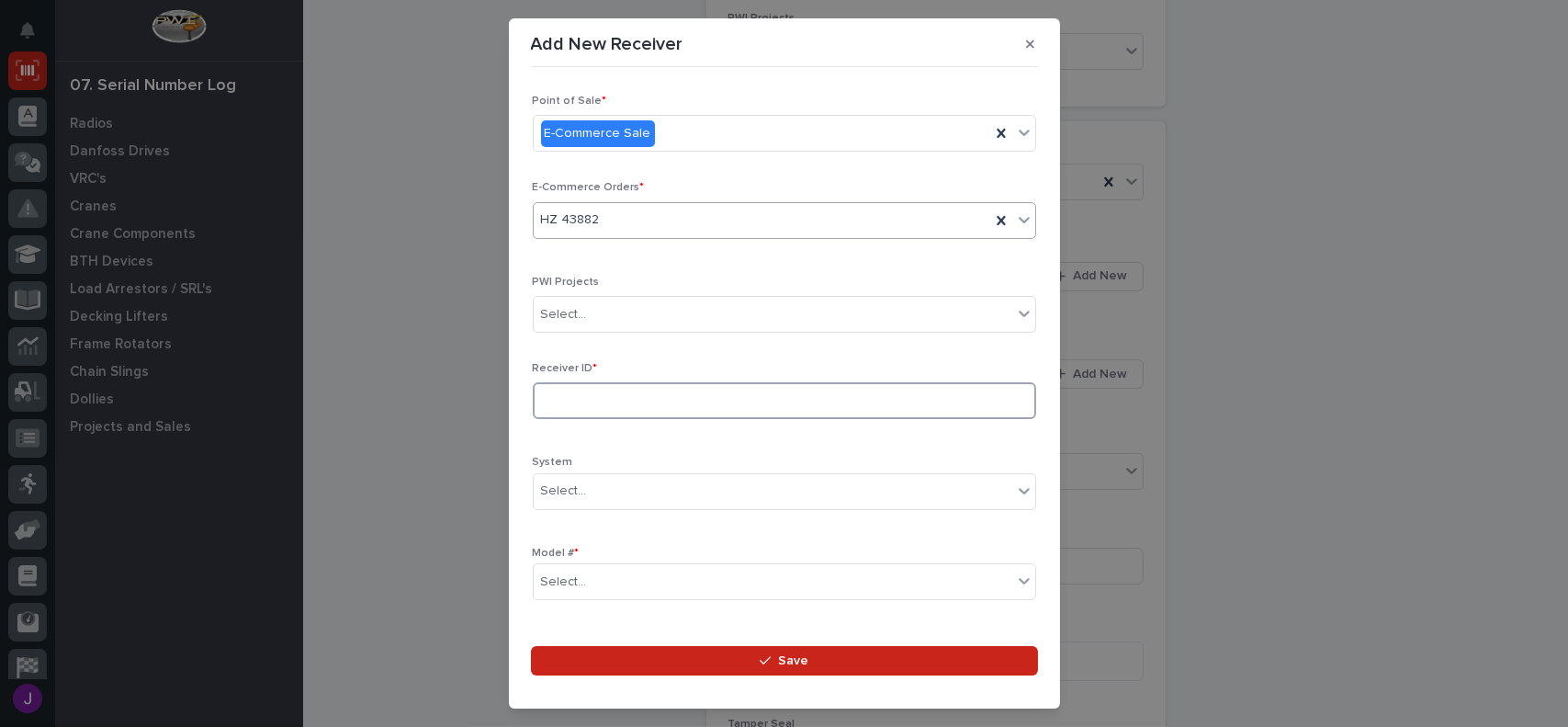
click at [579, 390] on input at bounding box center [784, 400] width 503 height 37
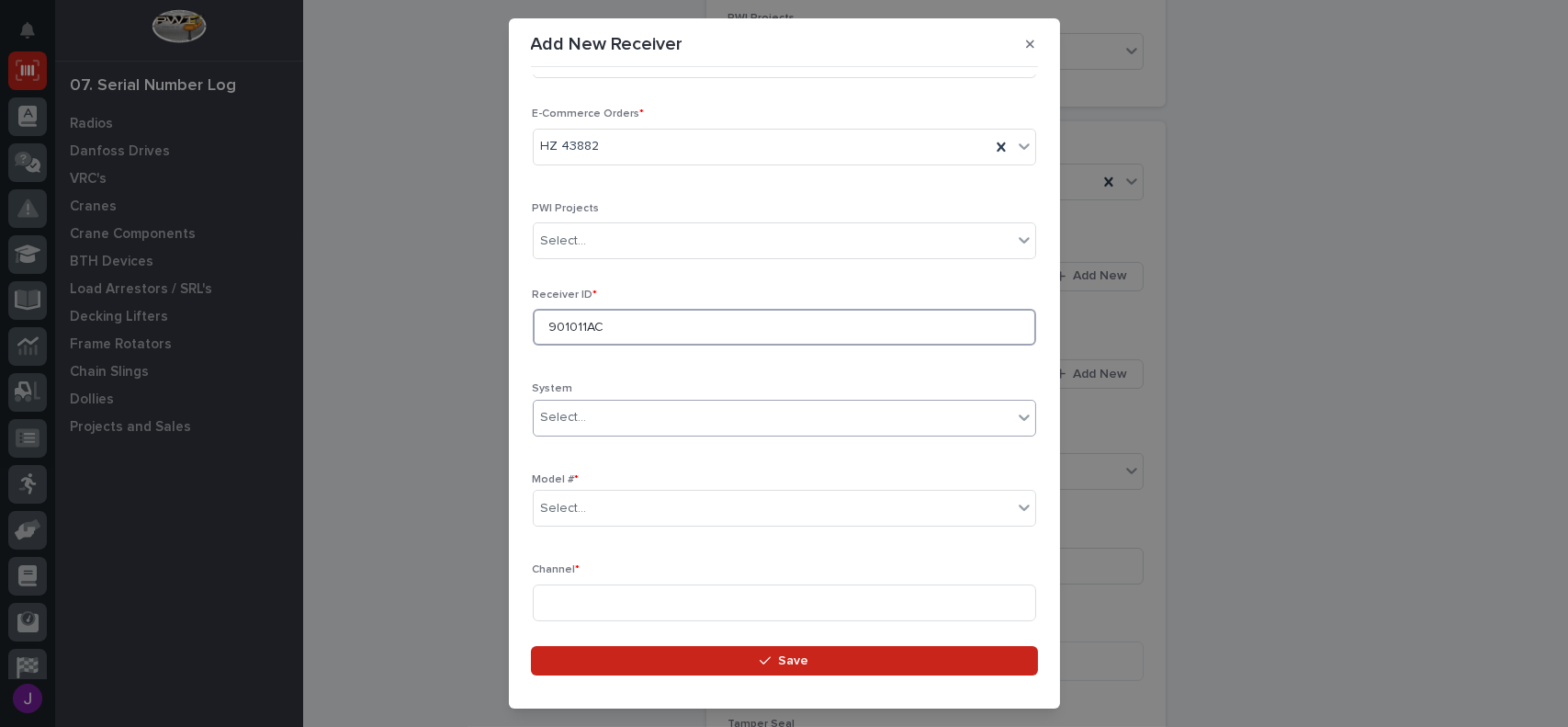
scroll to position [92, 0]
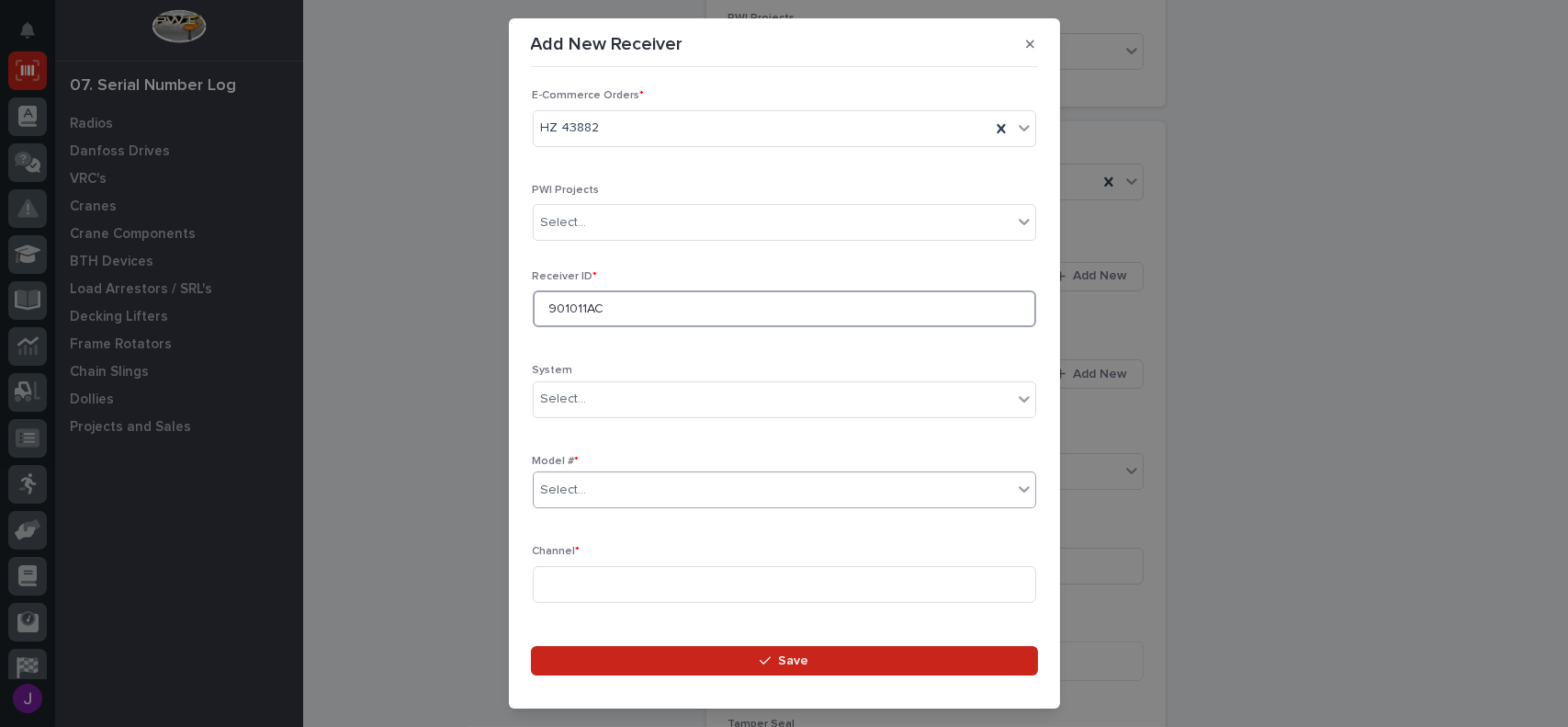
type input "901011AC"
click at [625, 500] on div "Select..." at bounding box center [773, 490] width 478 height 30
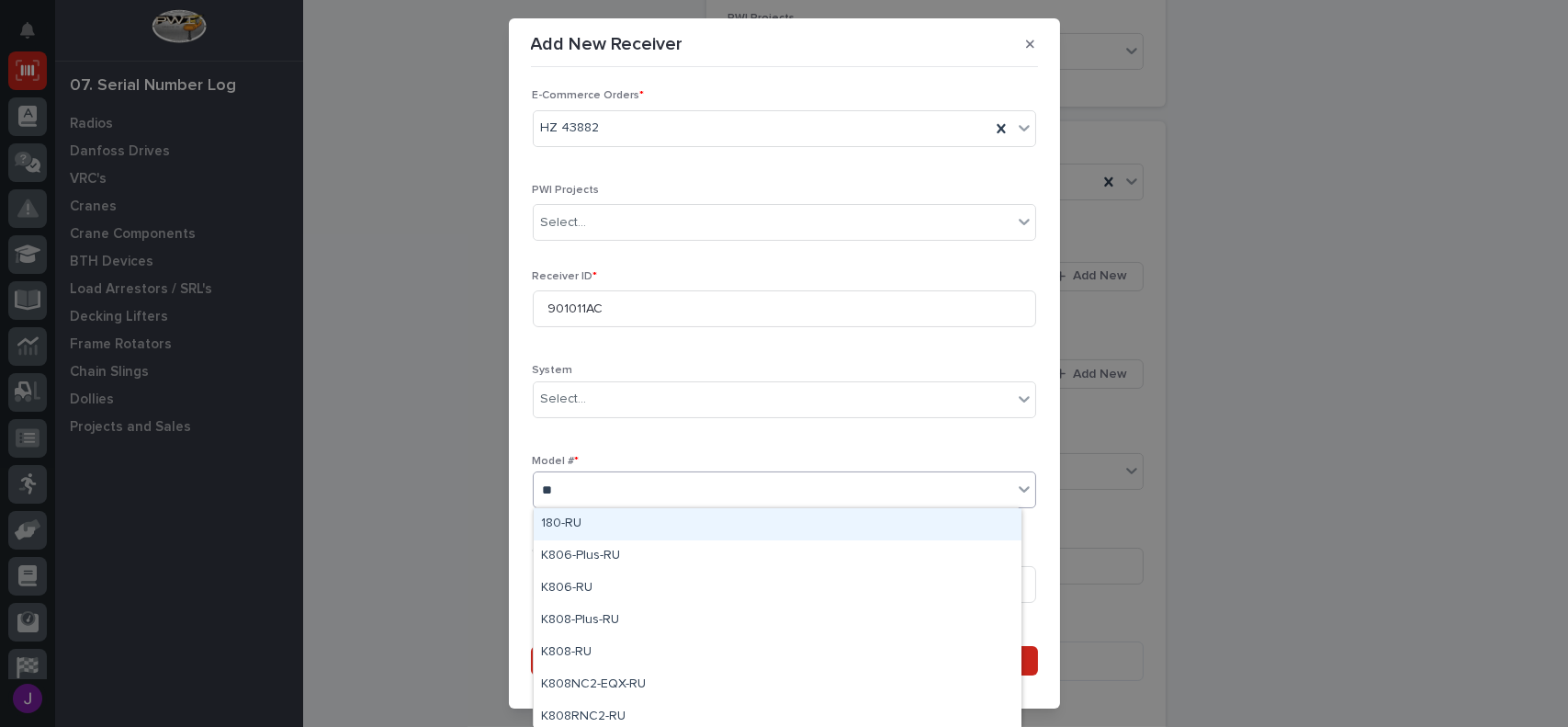
type input "***"
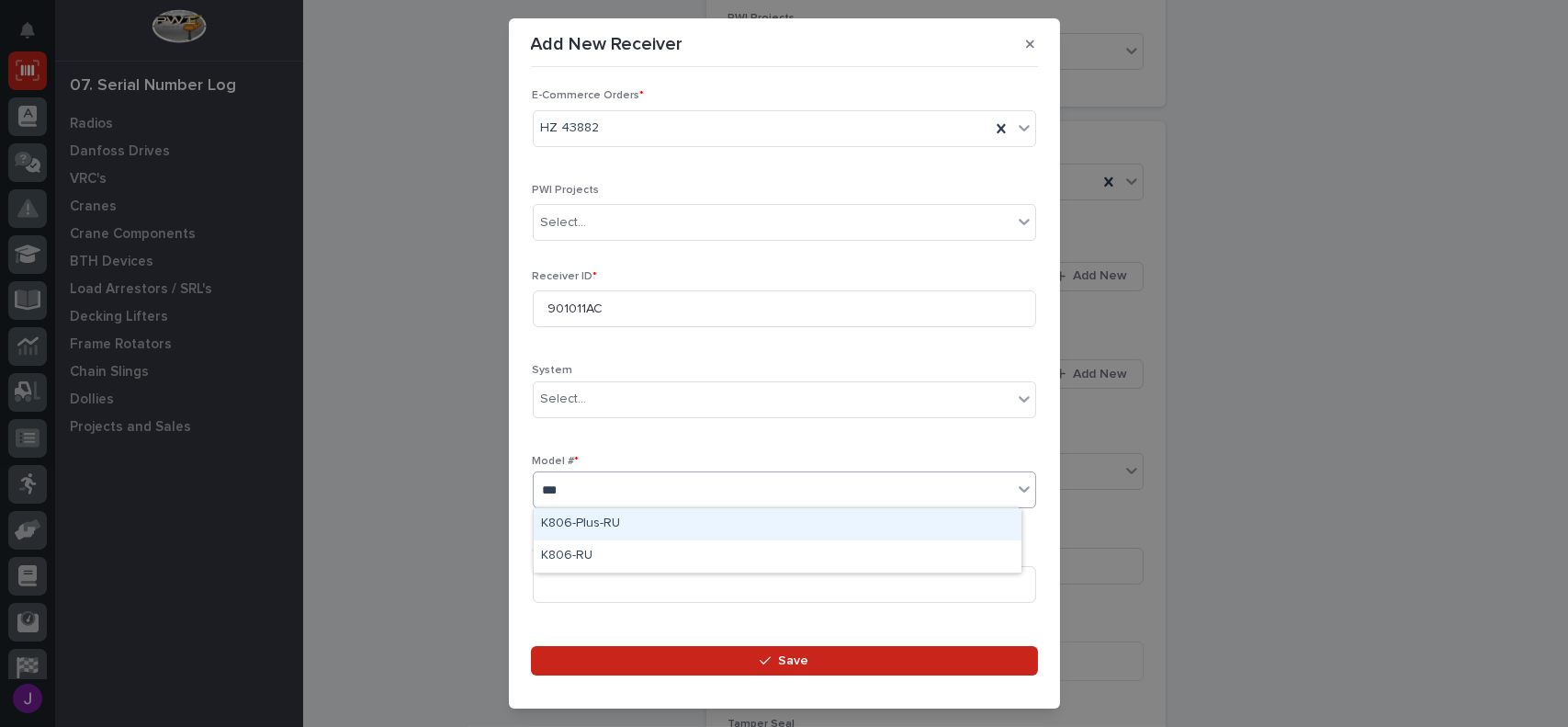
click at [611, 529] on div "K806-Plus-RU" at bounding box center [778, 524] width 488 height 32
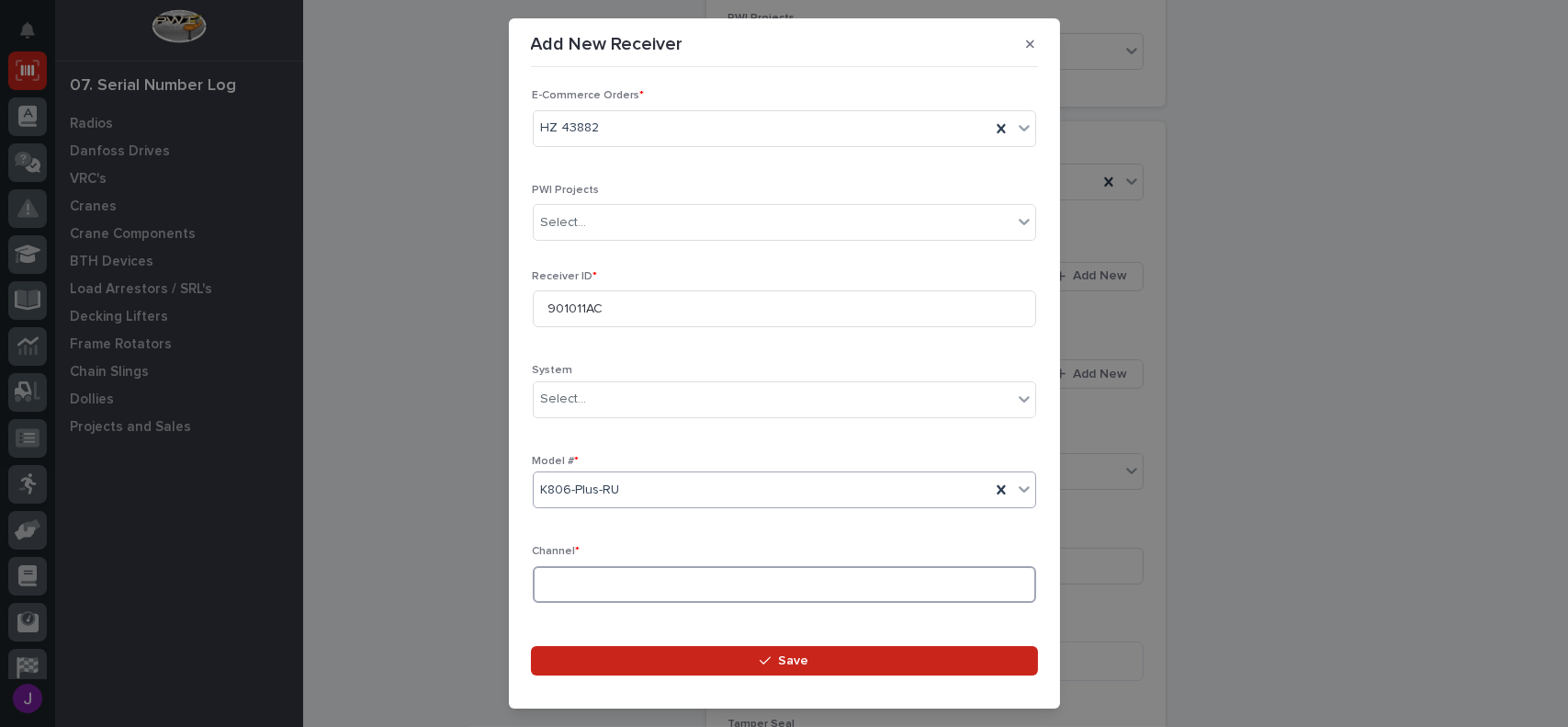
click at [599, 593] on input at bounding box center [784, 584] width 503 height 37
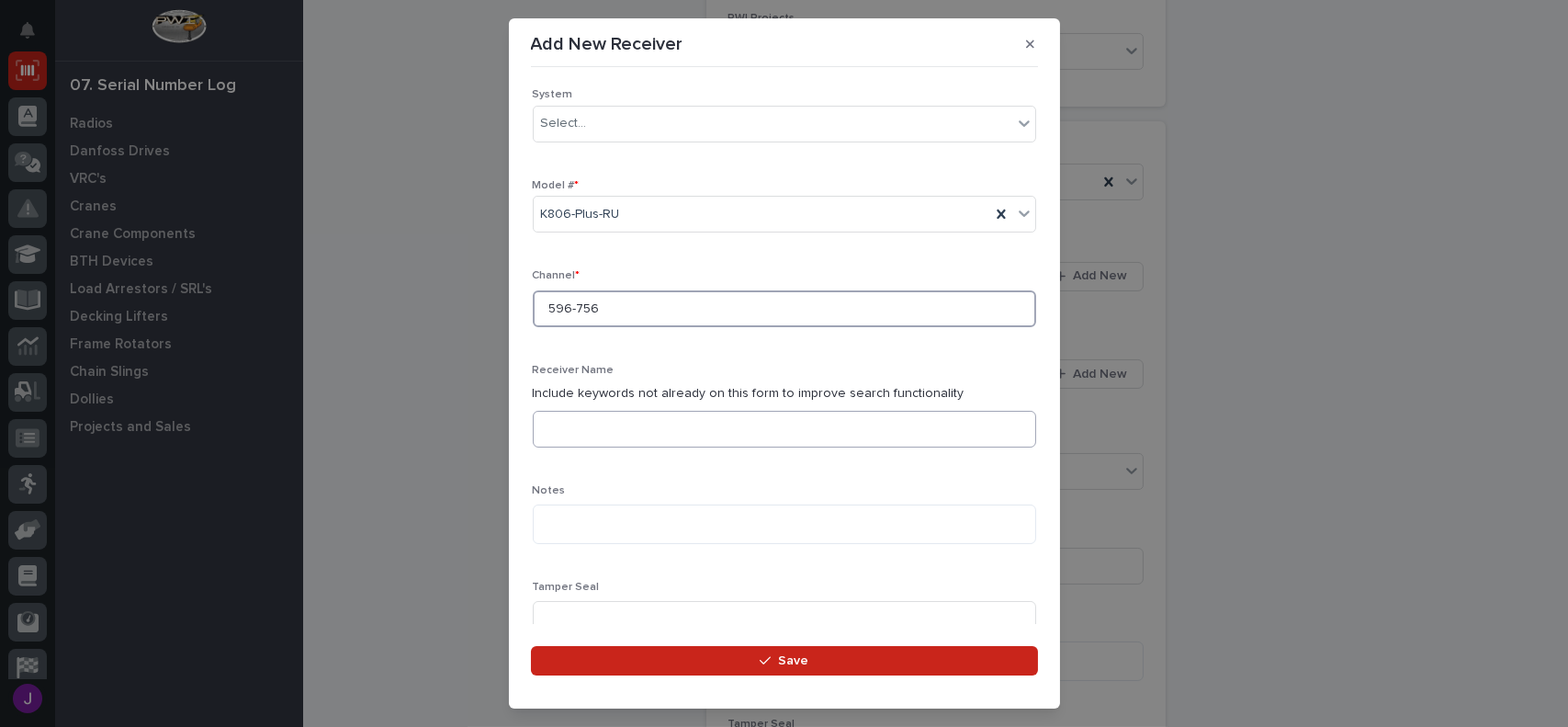
scroll to position [459, 0]
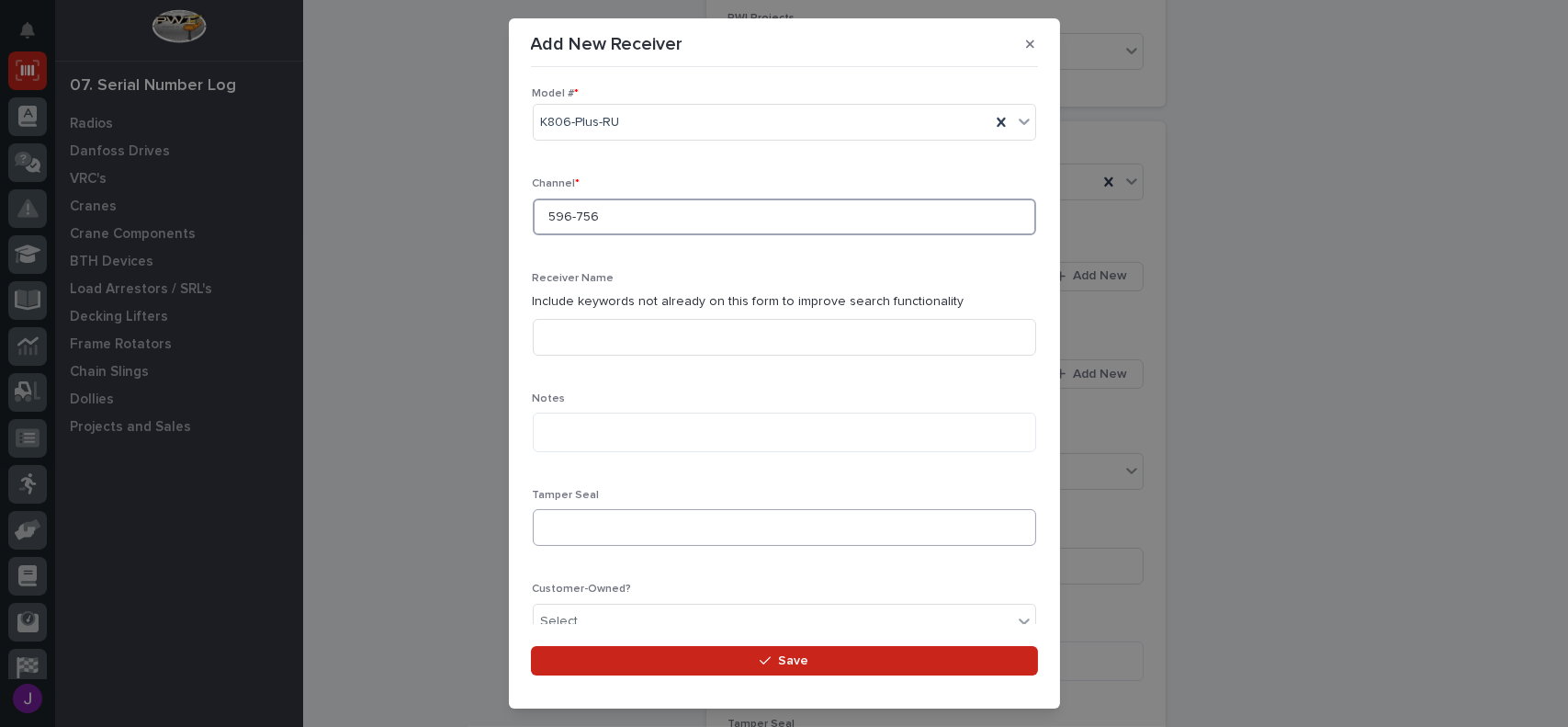
type input "596-756"
click at [579, 523] on input at bounding box center [784, 527] width 503 height 37
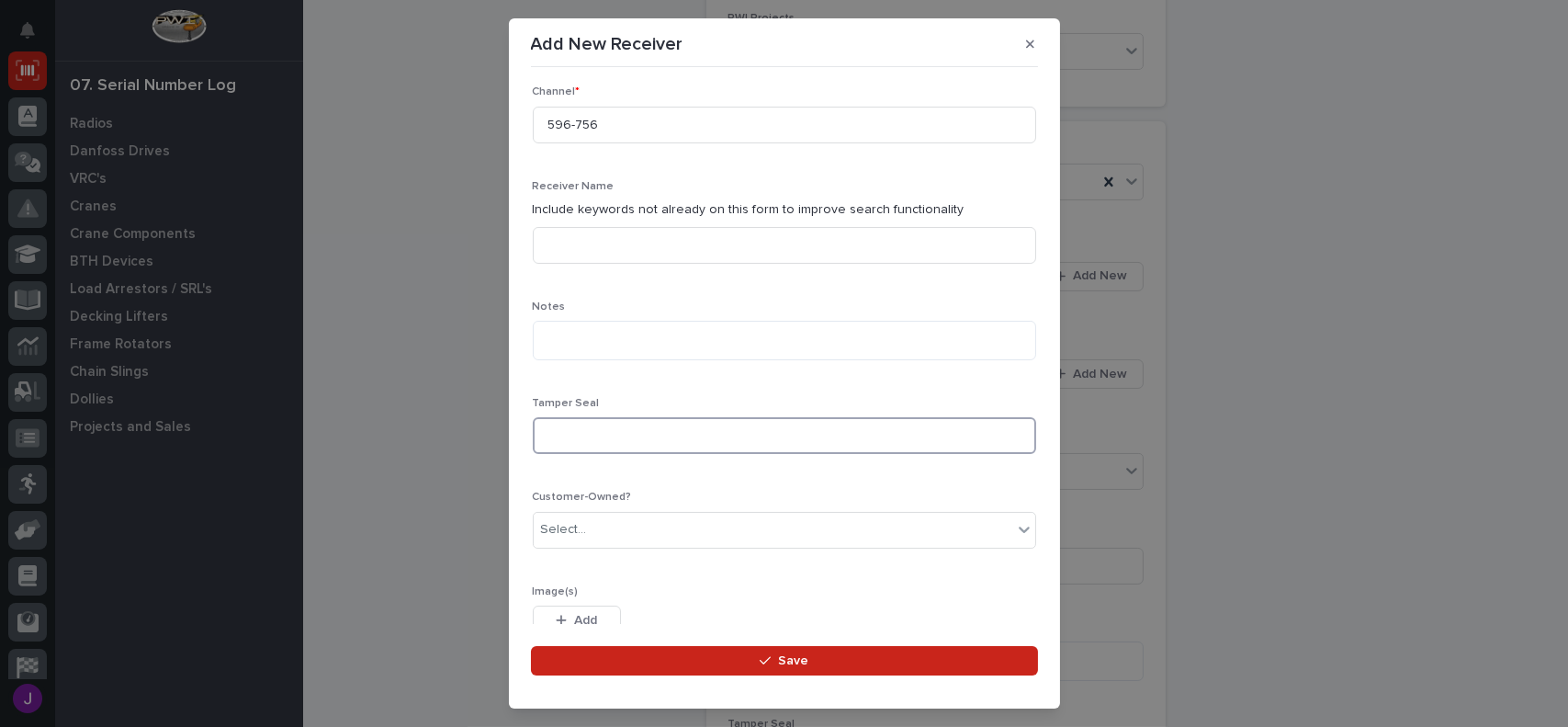
scroll to position [643, 0]
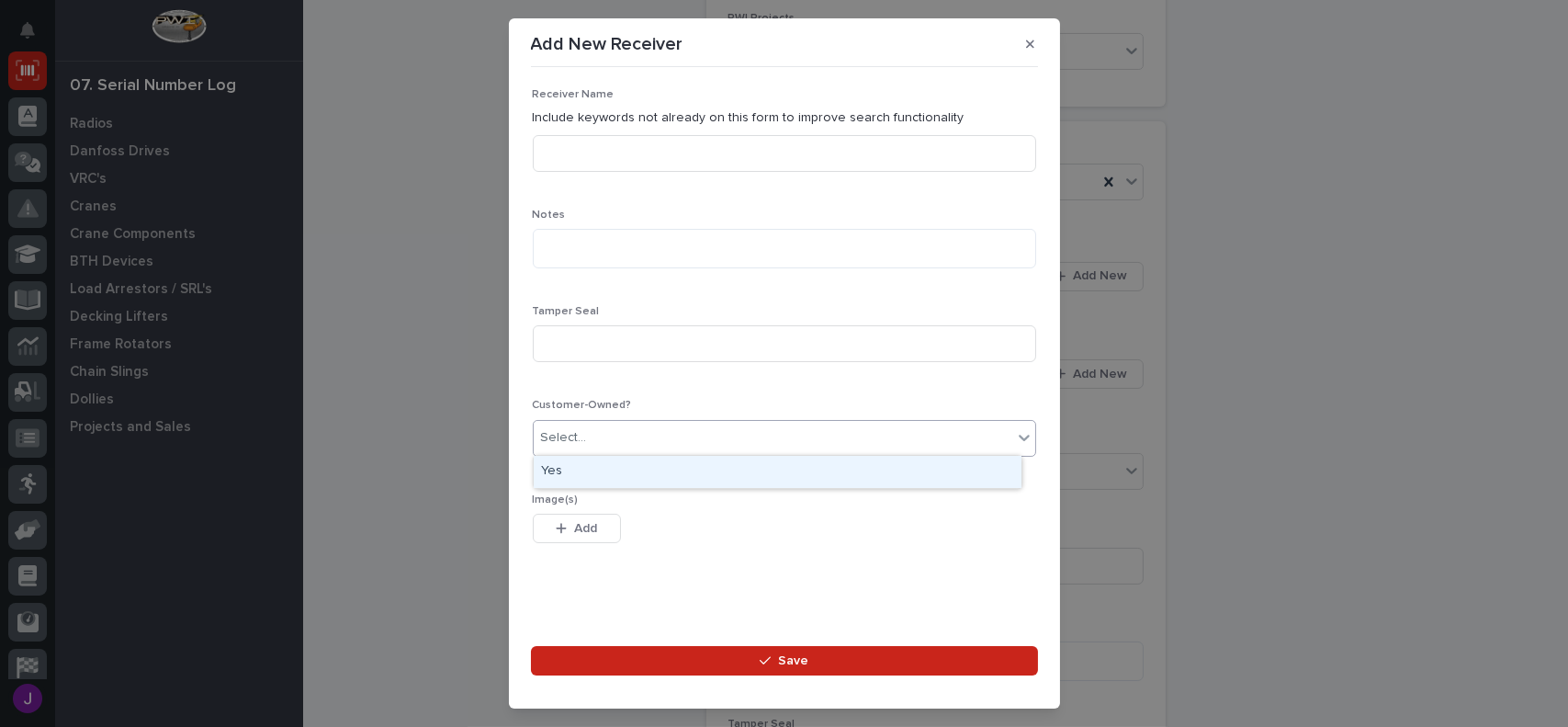
click at [617, 434] on div "Select..." at bounding box center [773, 437] width 478 height 30
click at [575, 465] on div "Yes" at bounding box center [778, 471] width 488 height 32
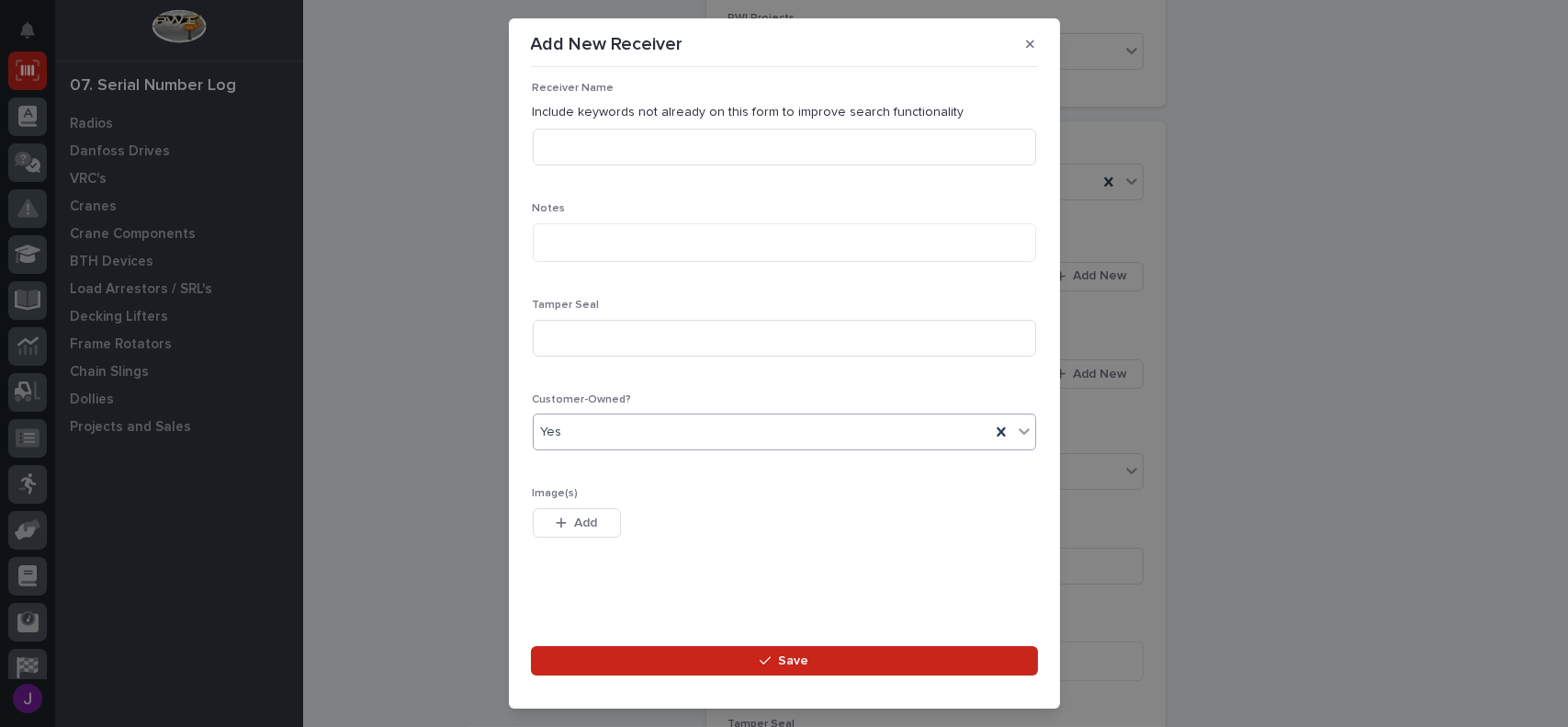
scroll to position [562, 0]
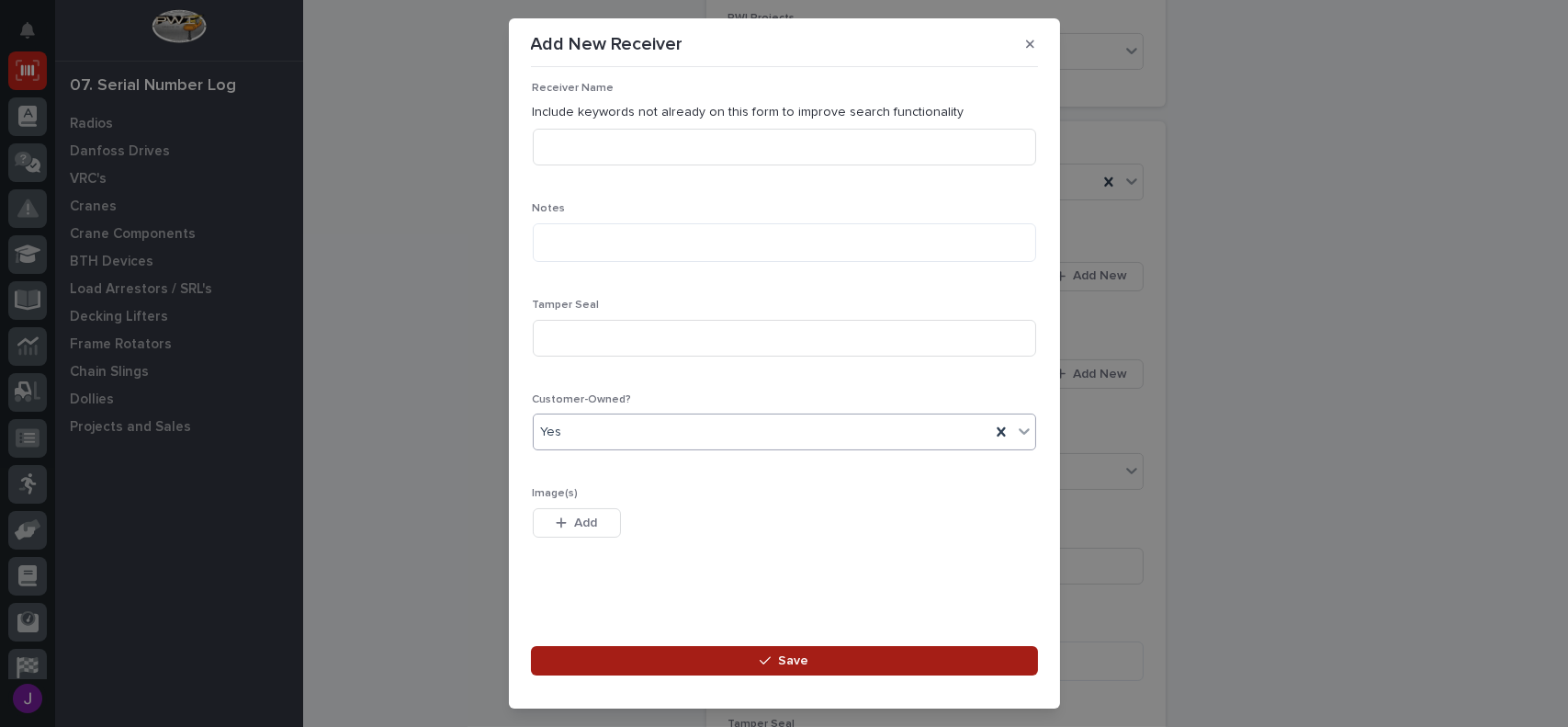
click at [794, 657] on span "Save" at bounding box center [793, 661] width 30 height 17
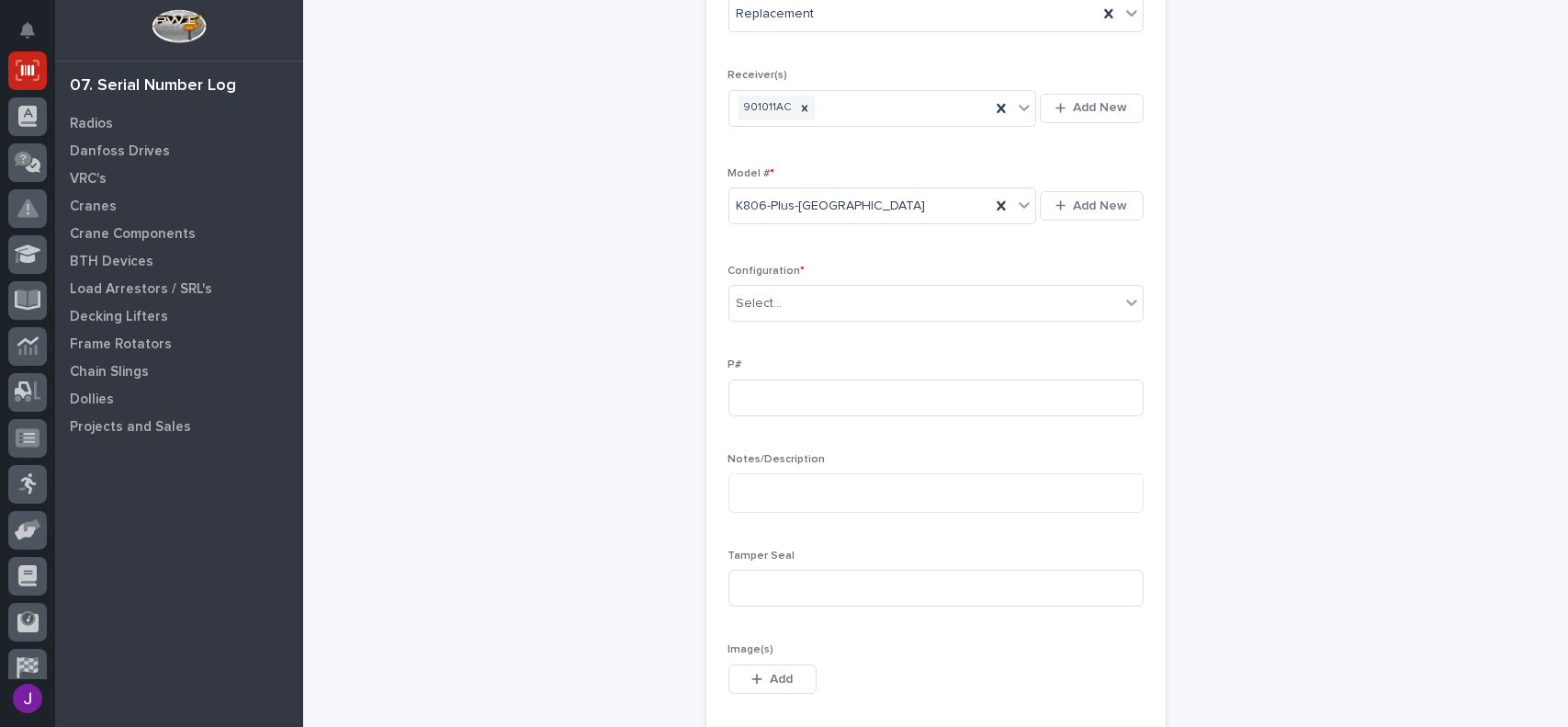
scroll to position [524, 0]
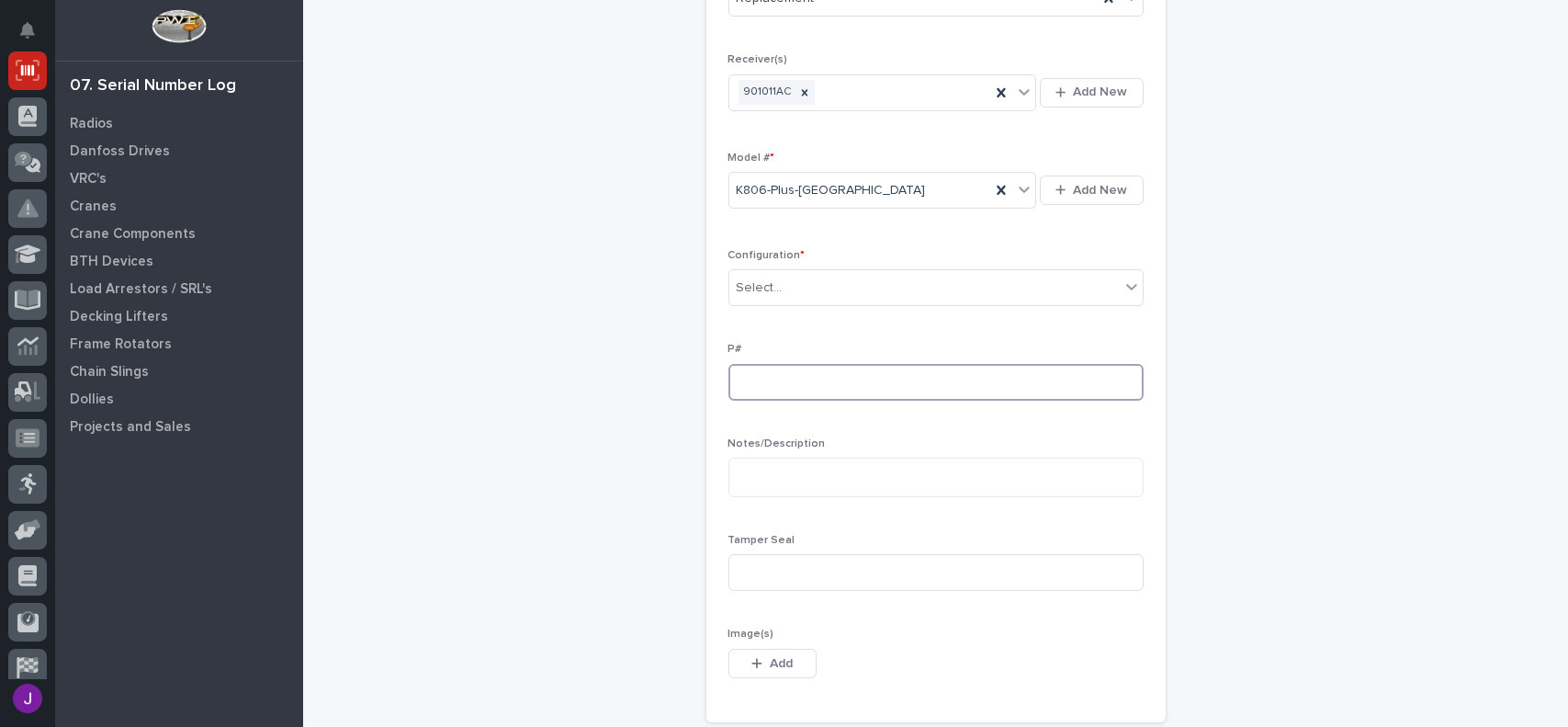
click at [741, 384] on input at bounding box center [936, 382] width 415 height 37
type input "PW1913-P"
click at [771, 574] on input at bounding box center [936, 572] width 415 height 37
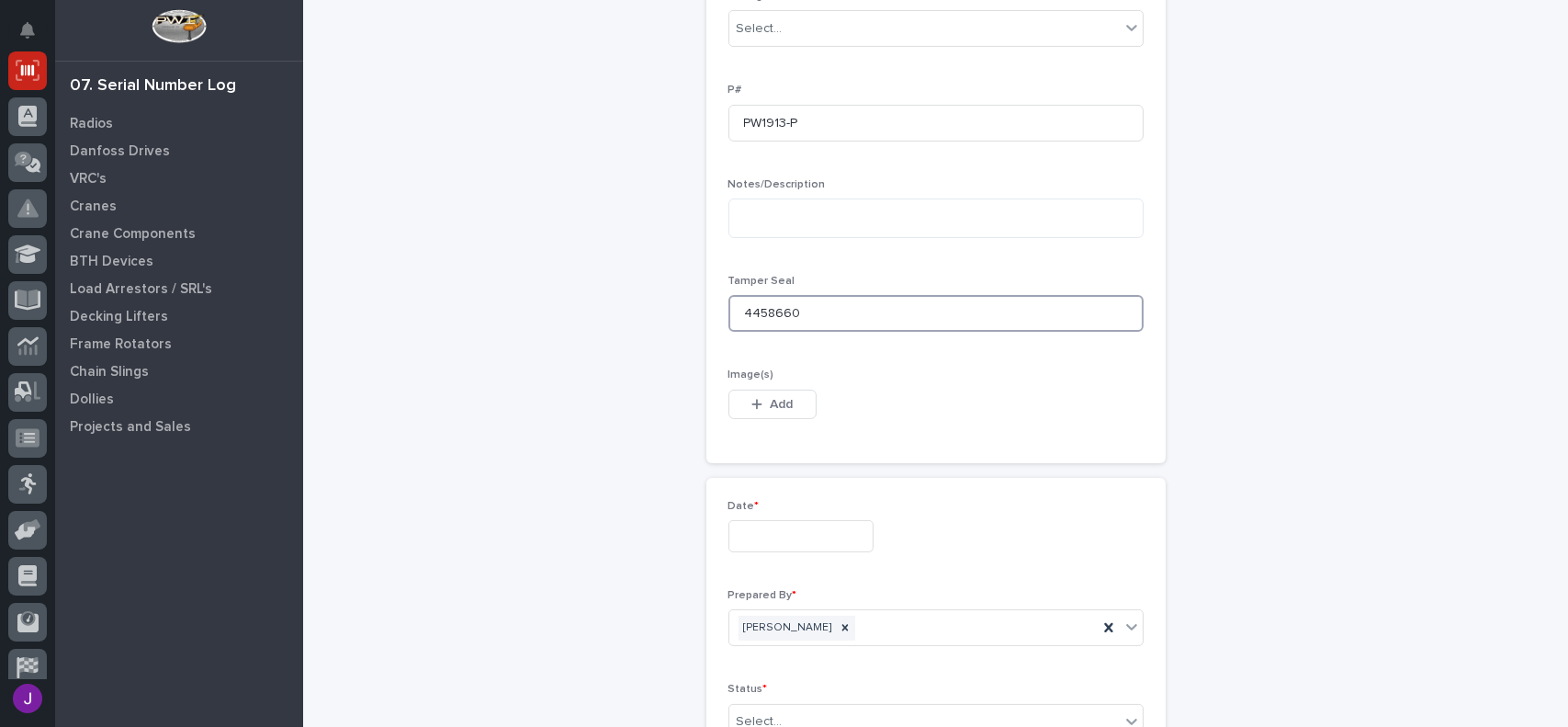
scroll to position [800, 0]
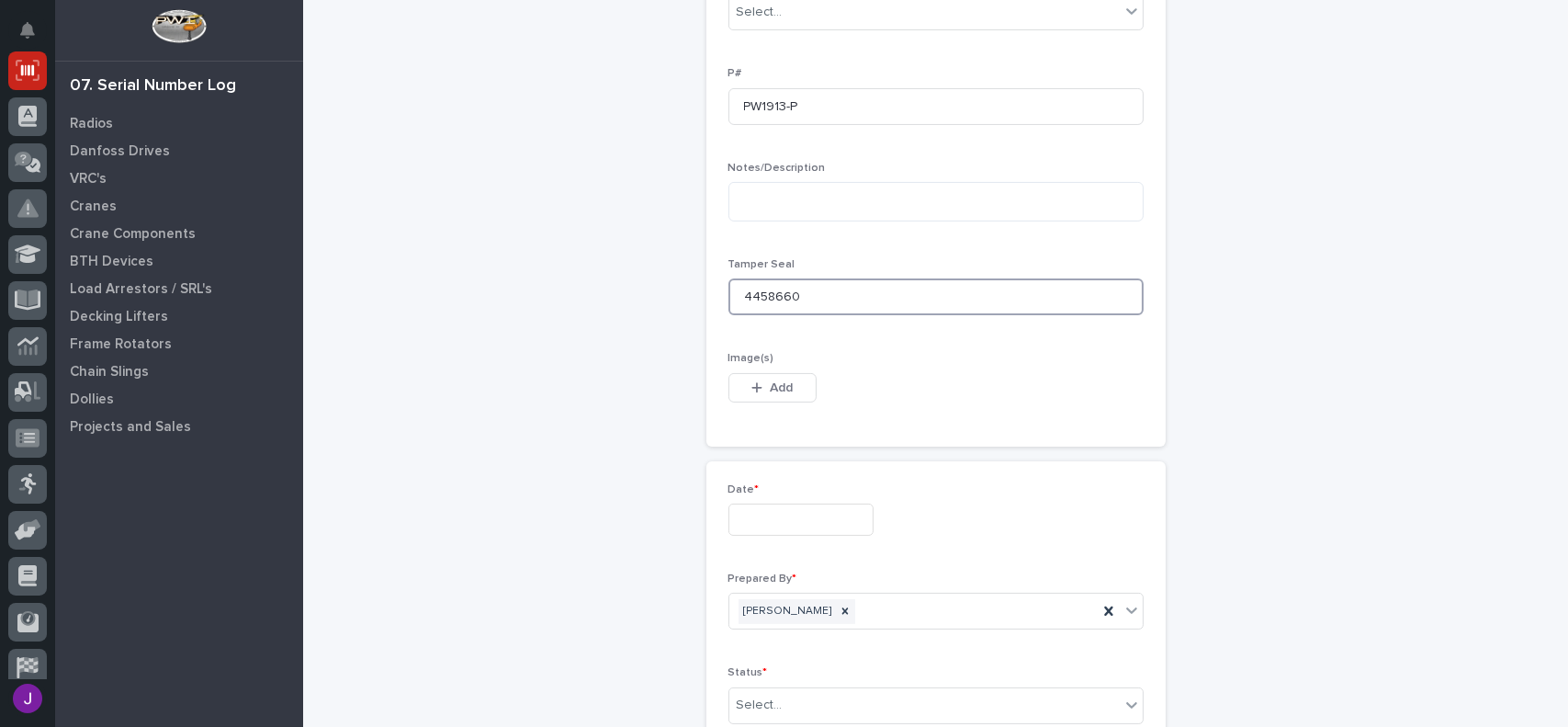
type input "4458660"
click at [788, 520] on input "text" at bounding box center [801, 519] width 145 height 32
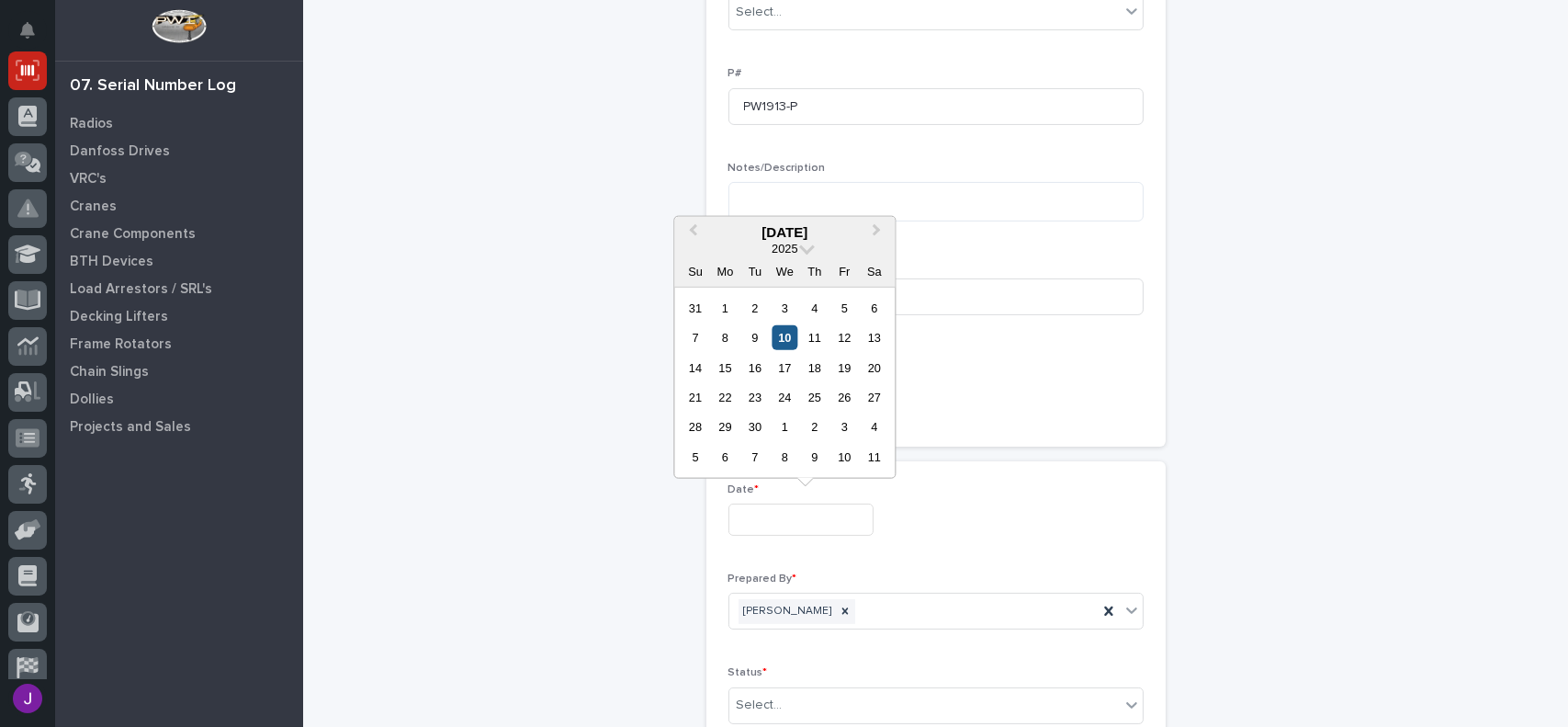
click at [790, 340] on div "10" at bounding box center [785, 337] width 25 height 25
type input "**********"
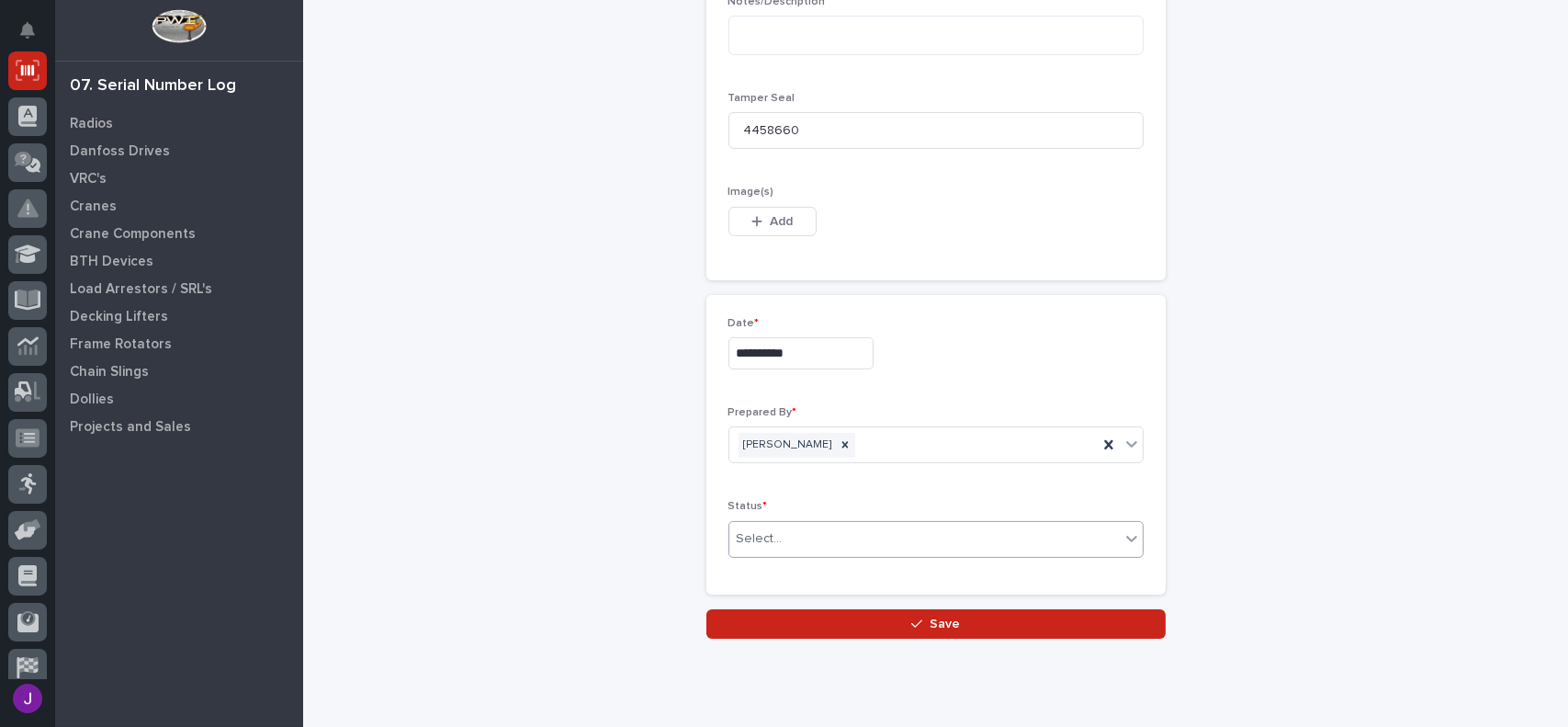
scroll to position [983, 0]
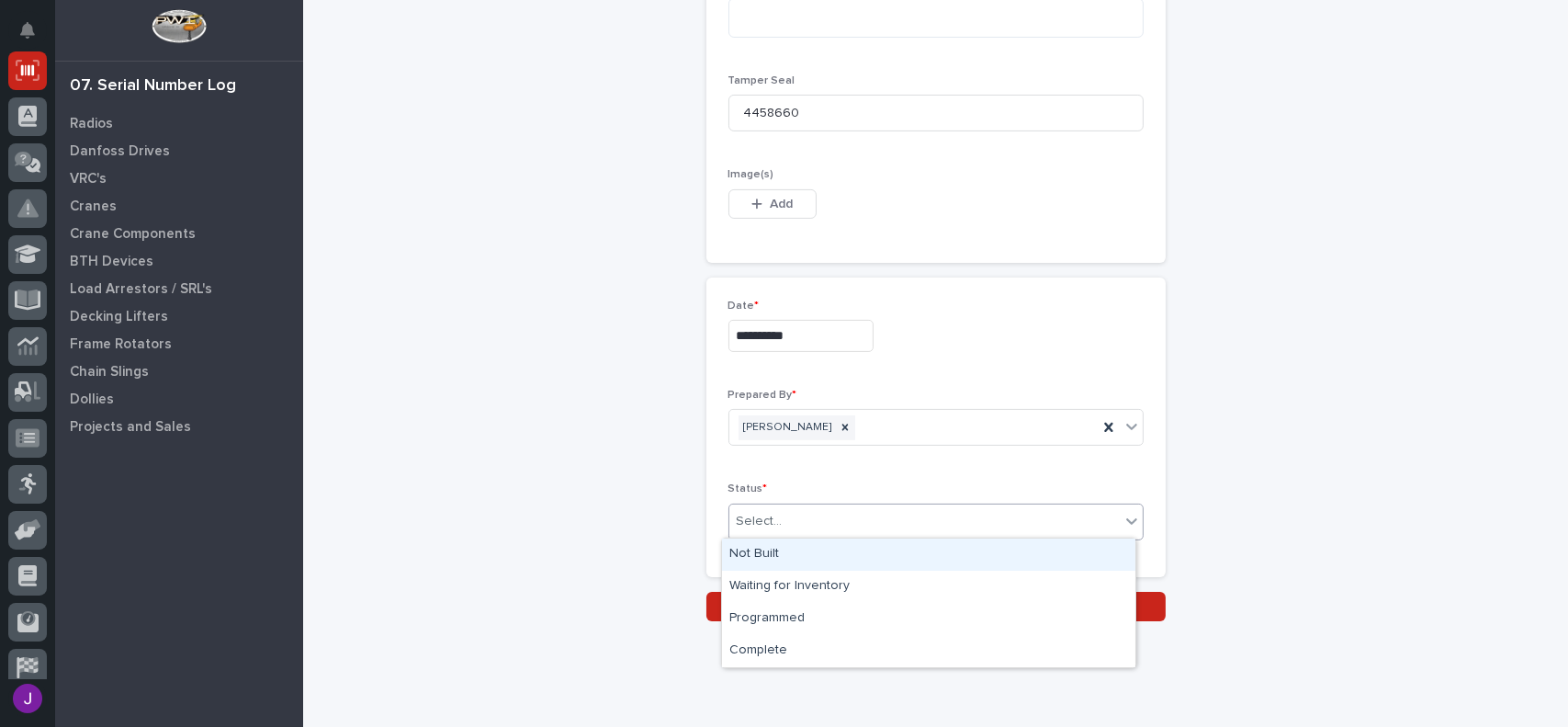
click at [787, 511] on div "Select..." at bounding box center [925, 521] width 390 height 30
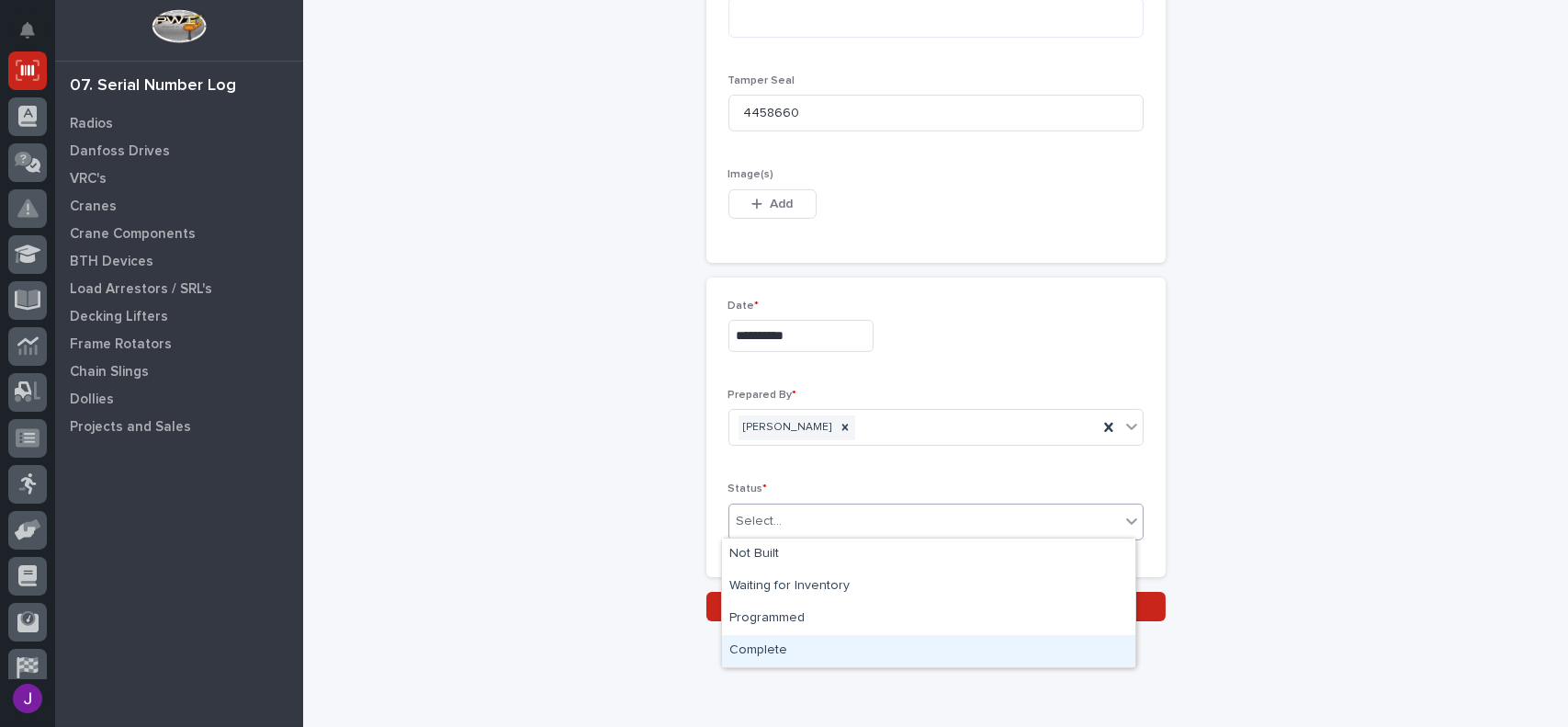
click at [766, 654] on div "Complete" at bounding box center [928, 651] width 413 height 32
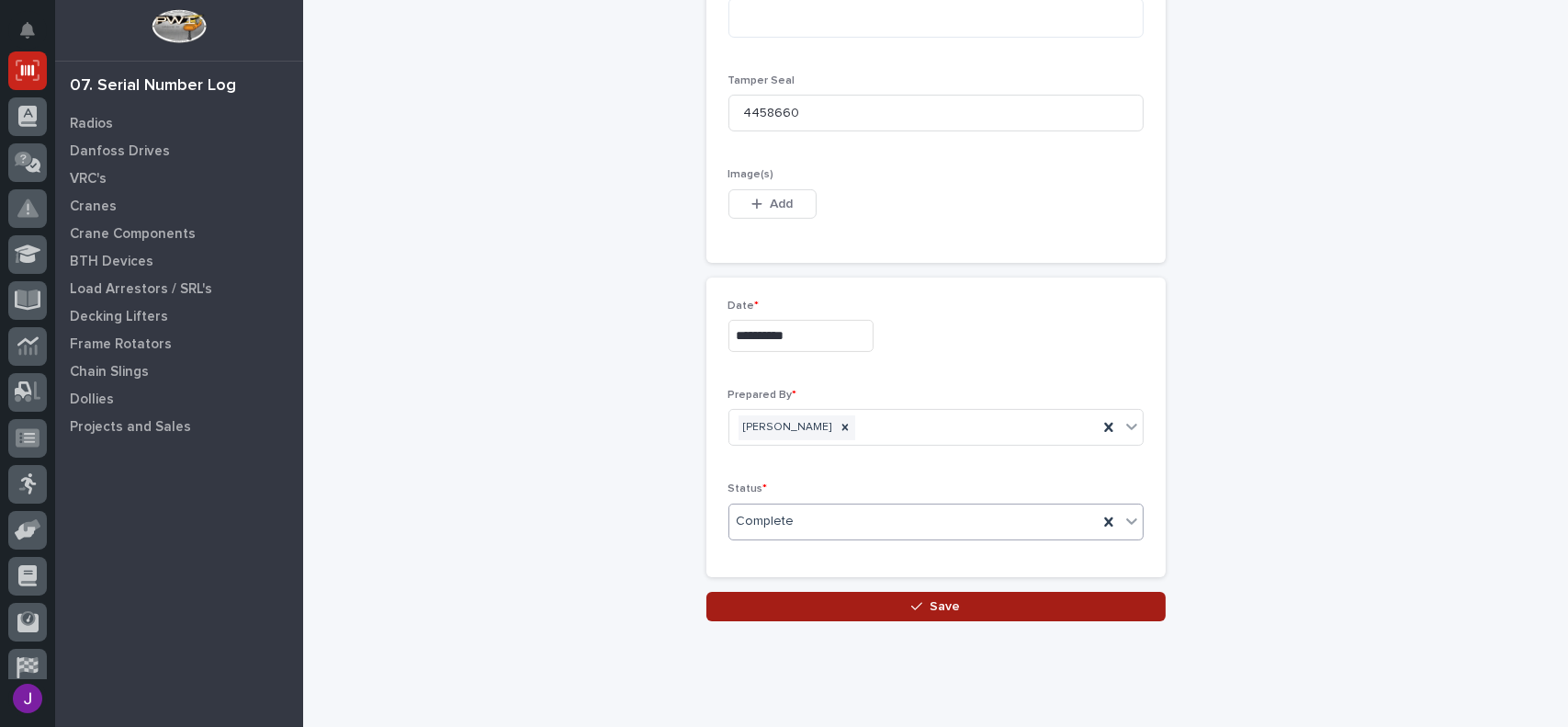
click at [955, 608] on button "Save" at bounding box center [936, 606] width 459 height 29
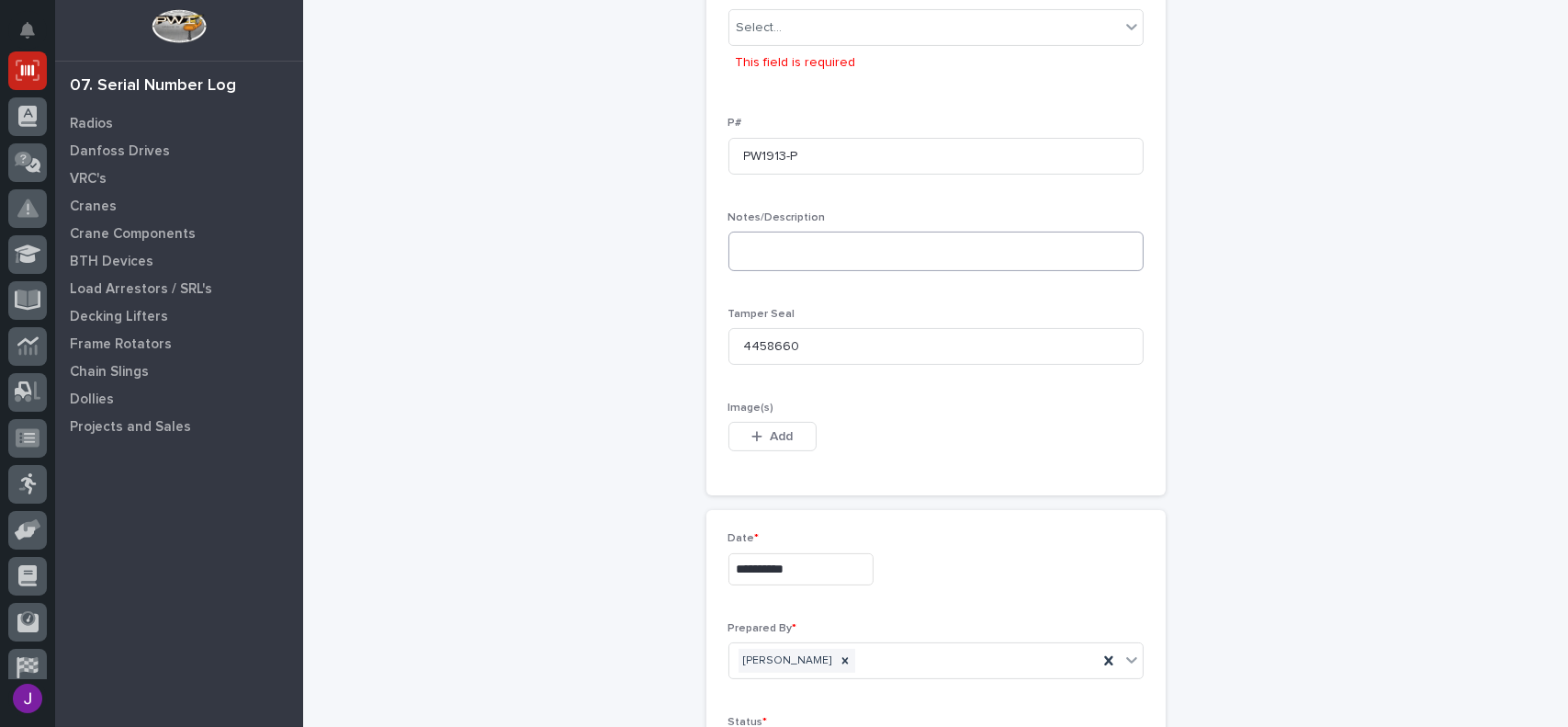
scroll to position [600, 0]
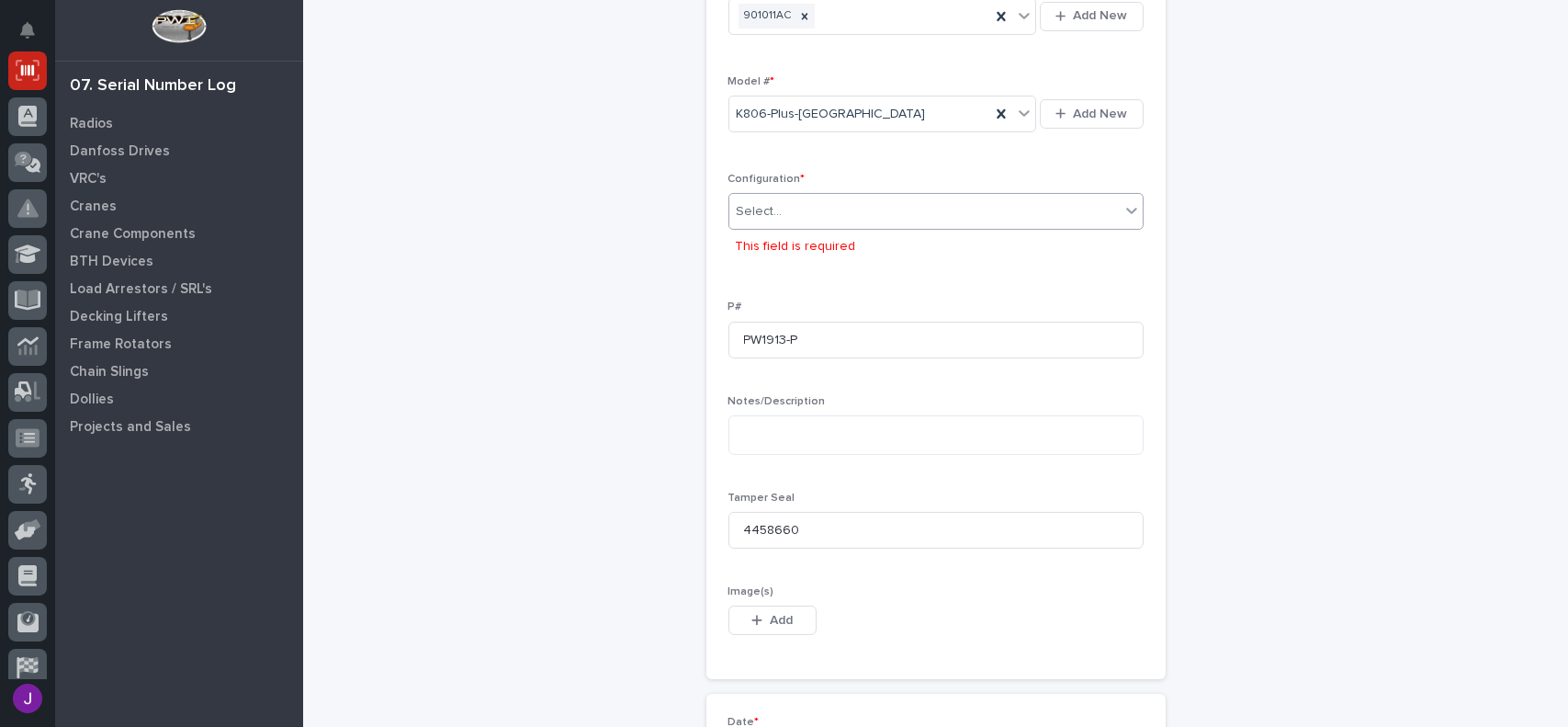
click at [778, 206] on div "Select..." at bounding box center [925, 212] width 390 height 30
click at [813, 247] on div "Standard" at bounding box center [928, 245] width 413 height 32
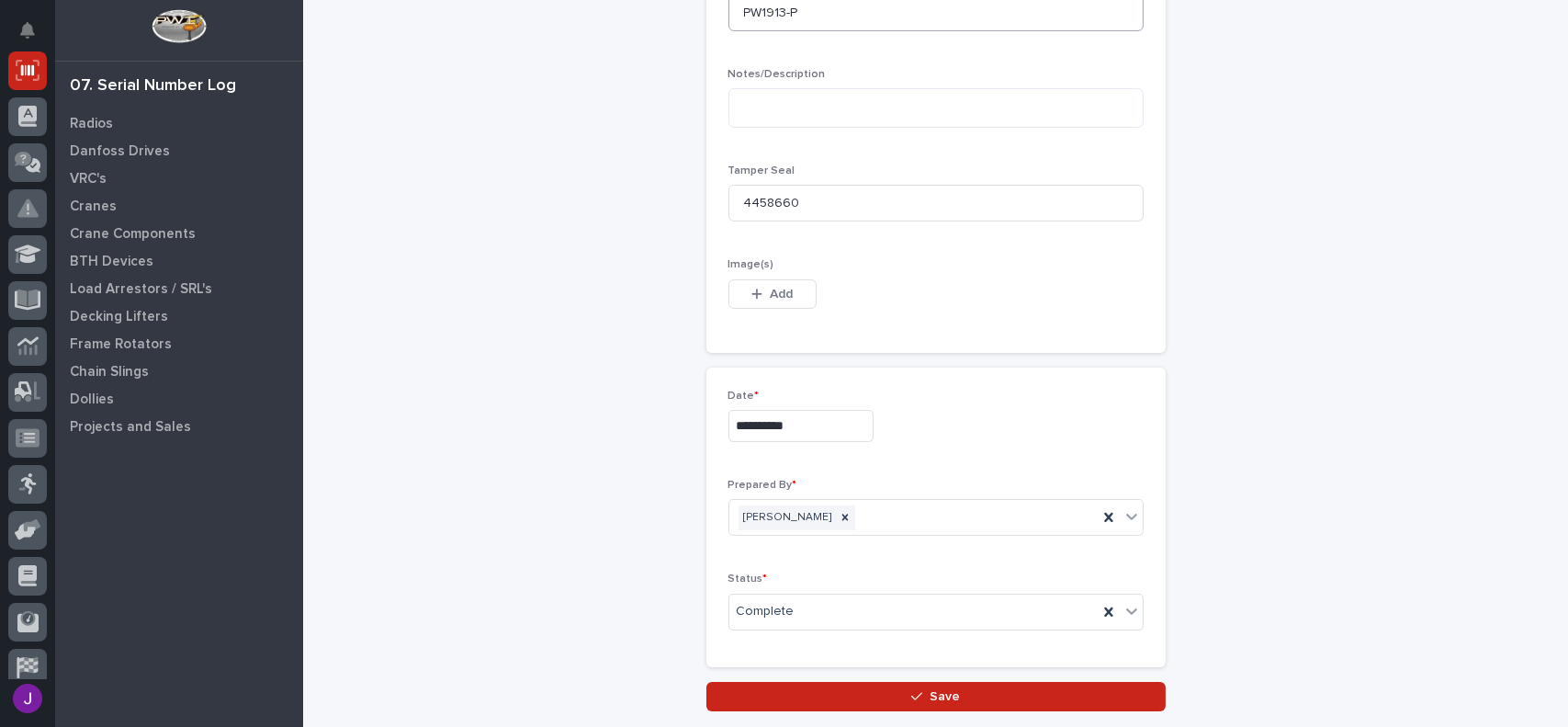
scroll to position [1018, 0]
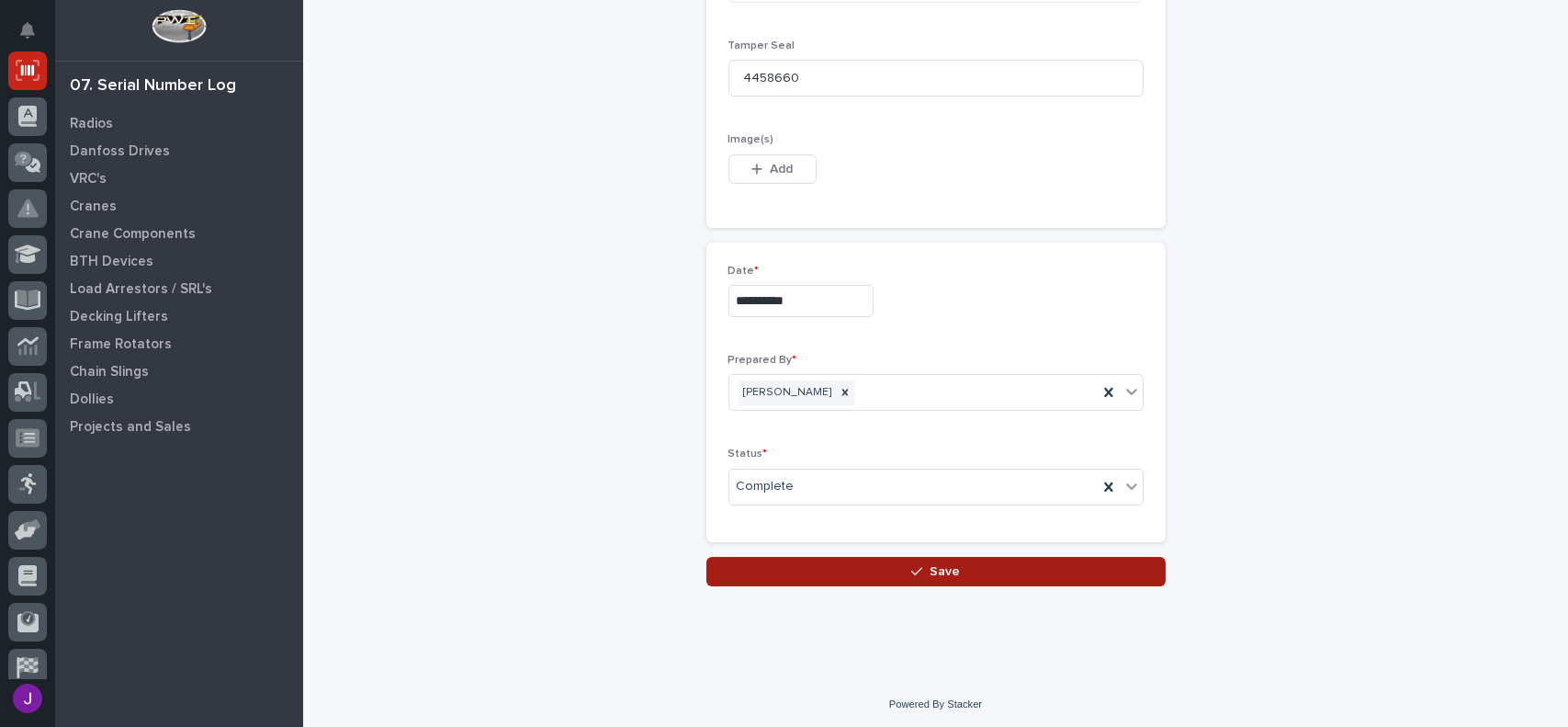
click at [947, 572] on span "Save" at bounding box center [944, 571] width 30 height 17
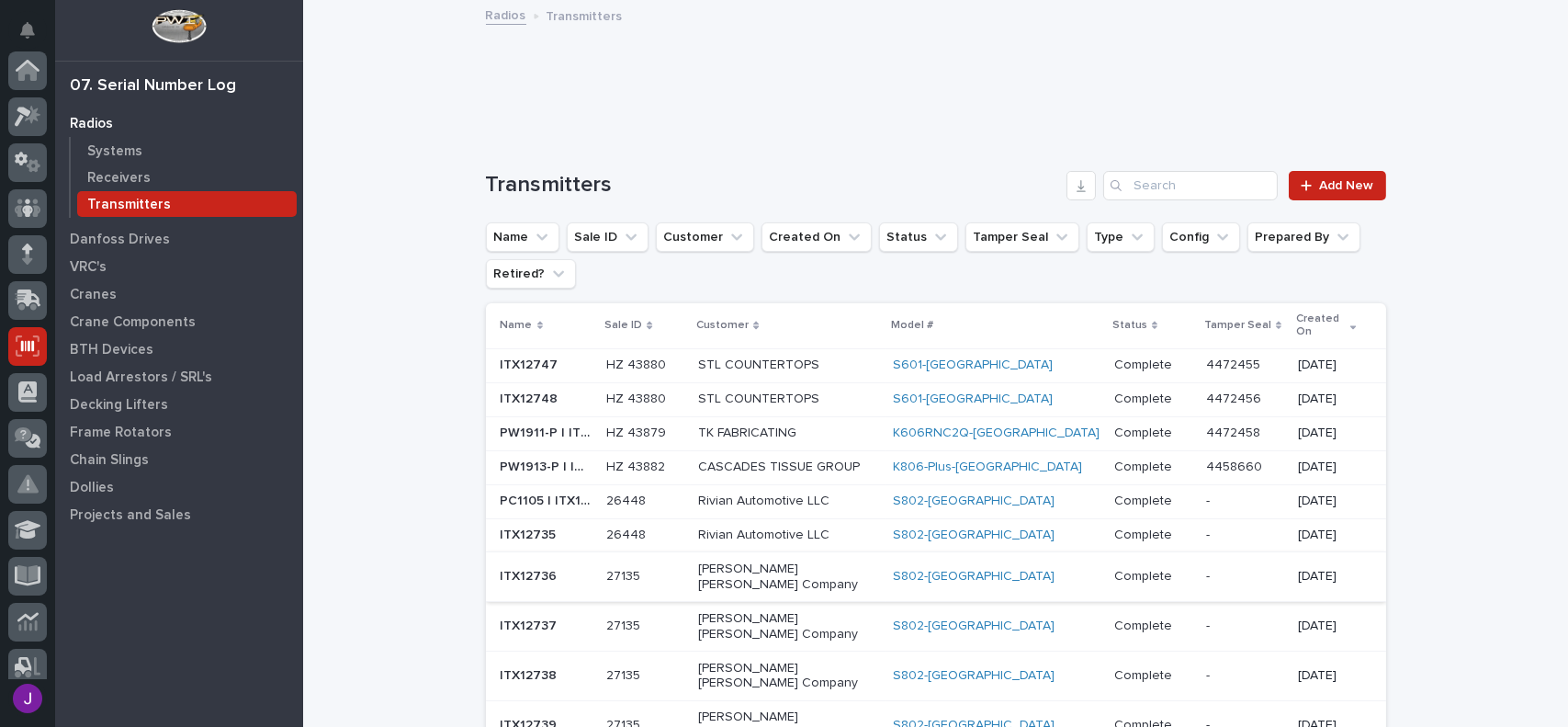
scroll to position [276, 0]
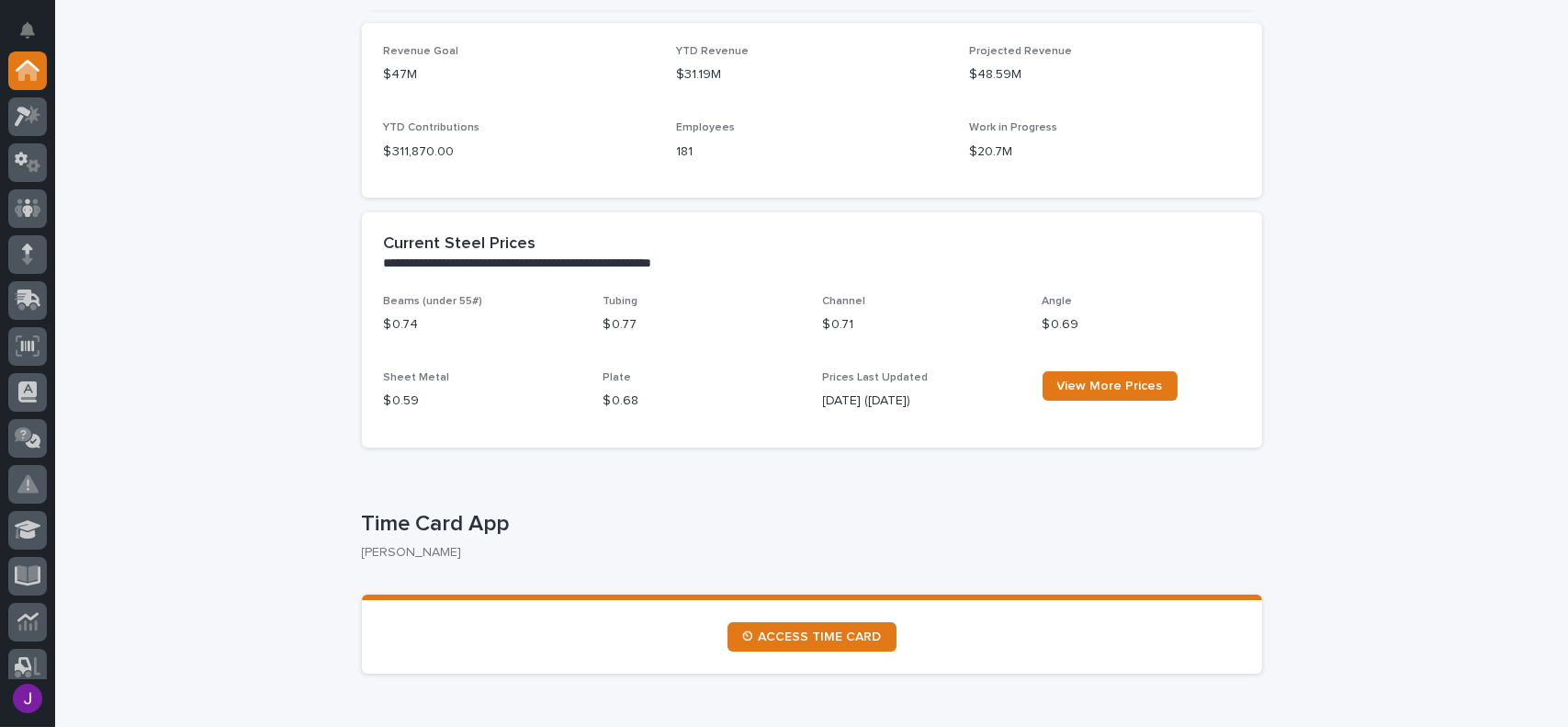
scroll to position [551, 0]
click at [851, 646] on link "⏲ ACCESS TIME CARD" at bounding box center [813, 636] width 169 height 29
